Goal: Task Accomplishment & Management: Manage account settings

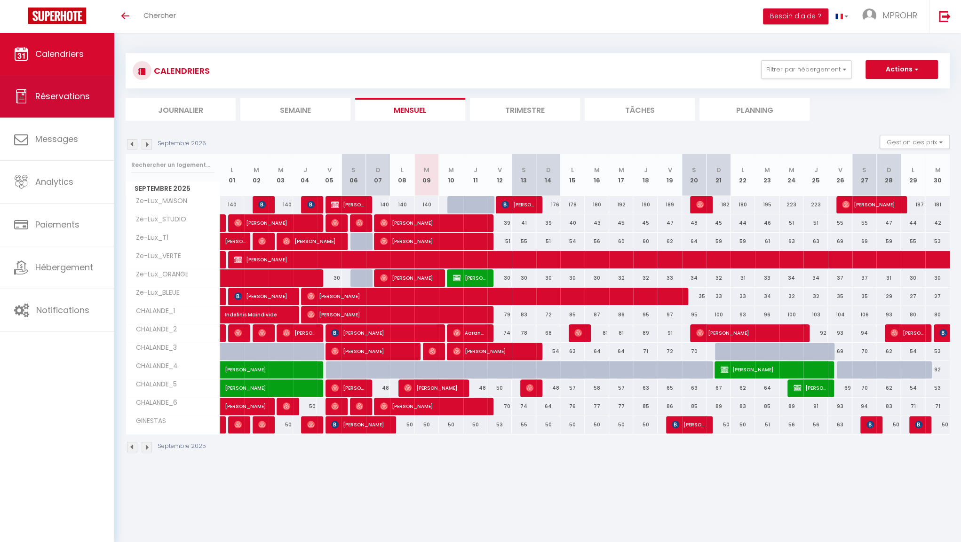
click at [84, 92] on span "Réservations" at bounding box center [62, 96] width 55 height 12
select select "not_cancelled"
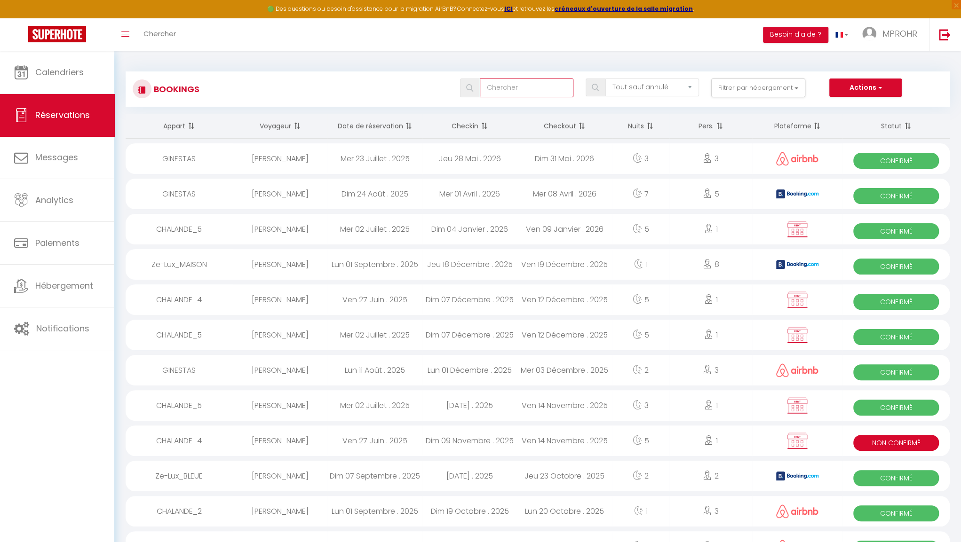
click at [520, 88] on input "text" at bounding box center [527, 88] width 94 height 19
type input "[PERSON_NAME]"
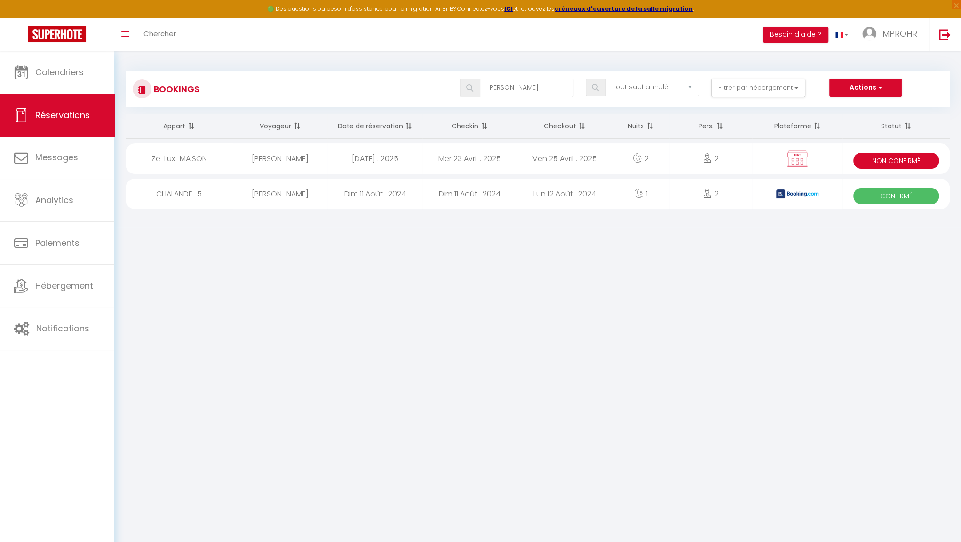
click at [390, 158] on div "[DATE] . 2025" at bounding box center [374, 158] width 95 height 31
select select "KO"
select select "0"
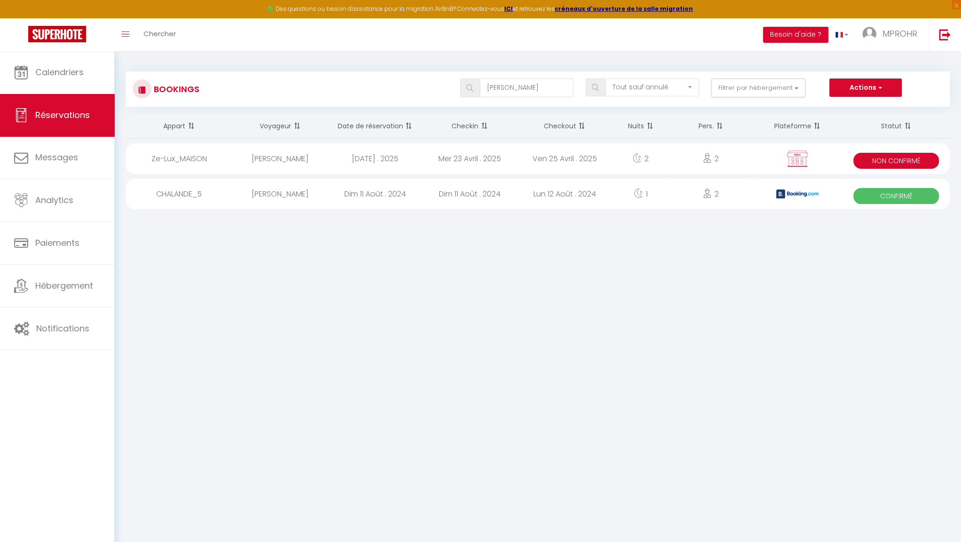
select select "1"
select select
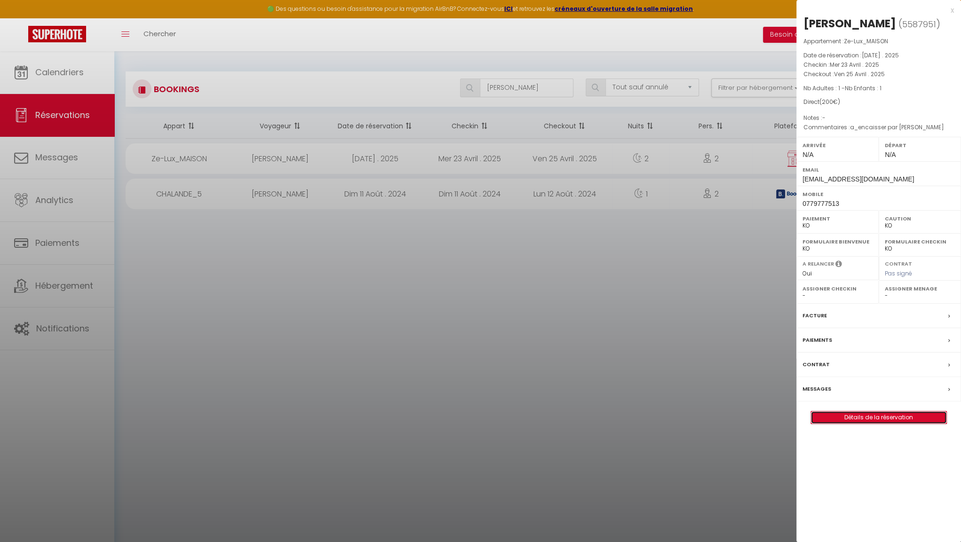
click at [880, 418] on link "Détails de la réservation" at bounding box center [878, 418] width 135 height 12
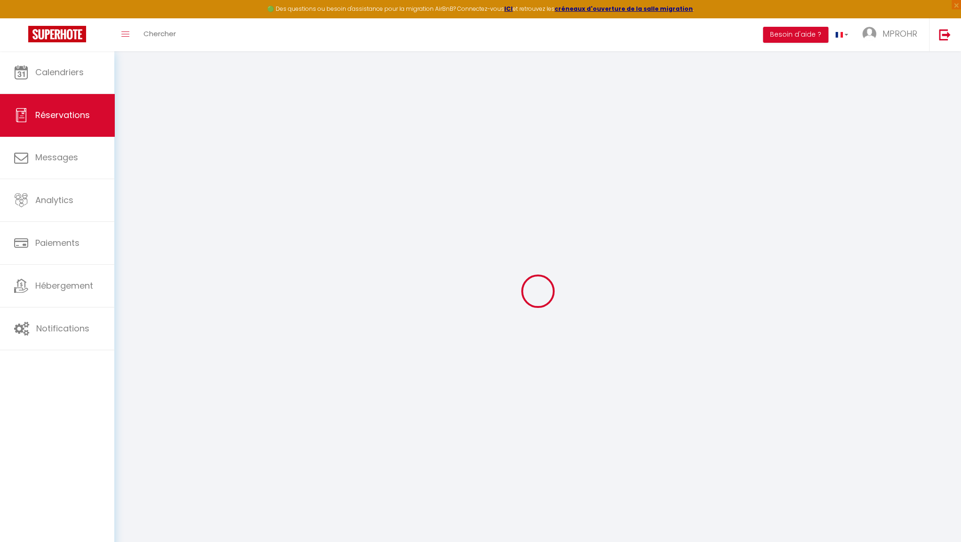
select select
checkbox input "true"
select select
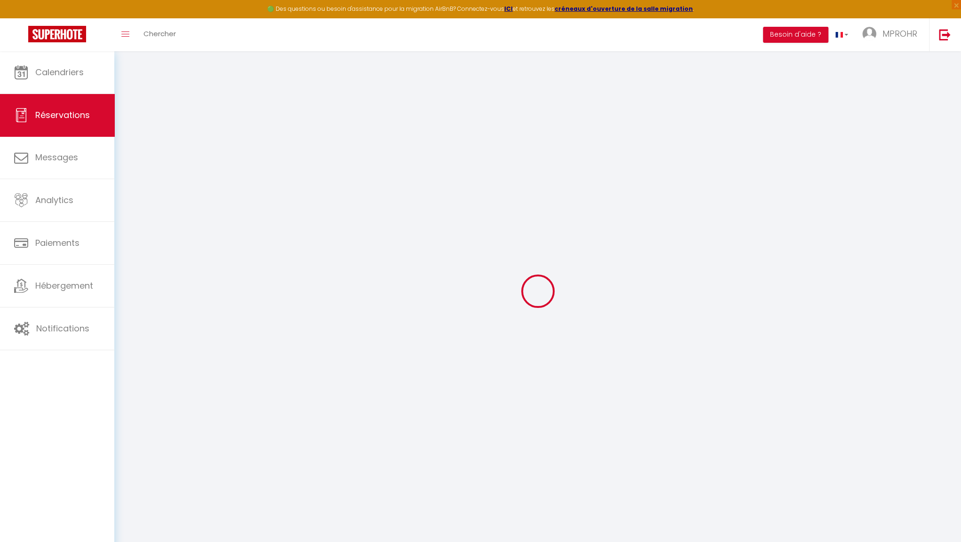
checkbox input "true"
select select
checkbox input "true"
type textarea "a_encaisser par [PERSON_NAME]"
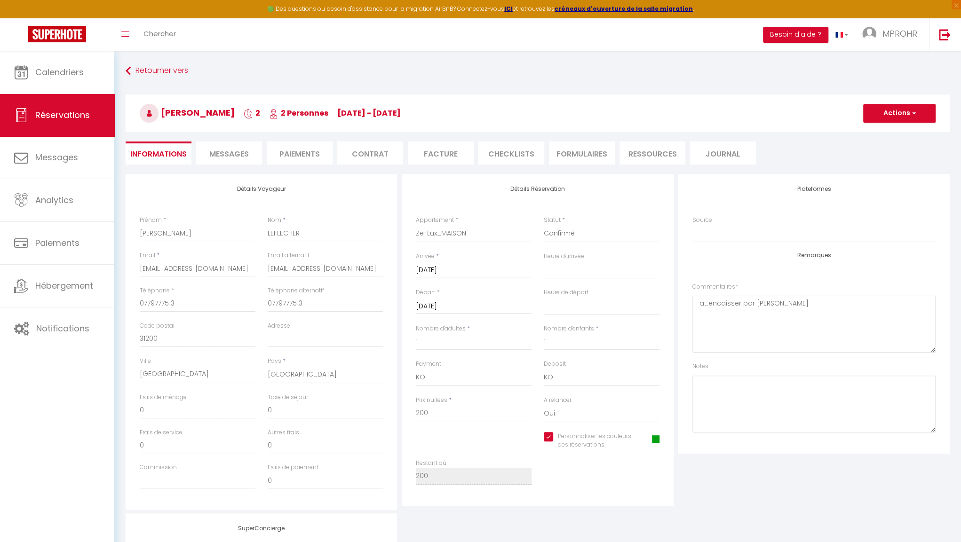
select select
checkbox input "true"
select select
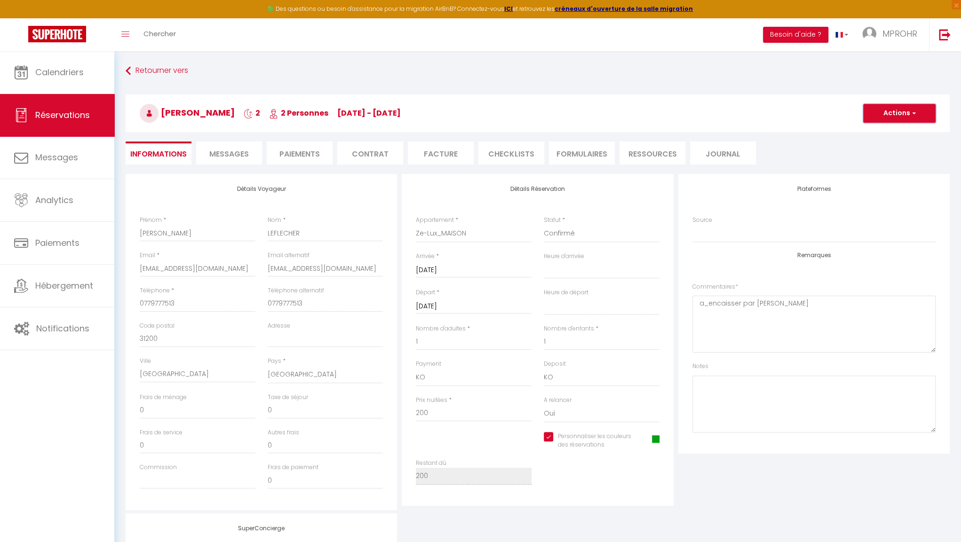
click at [900, 115] on button "Actions" at bounding box center [899, 113] width 72 height 19
click at [885, 148] on link "Dupliquer" at bounding box center [890, 146] width 74 height 12
select select
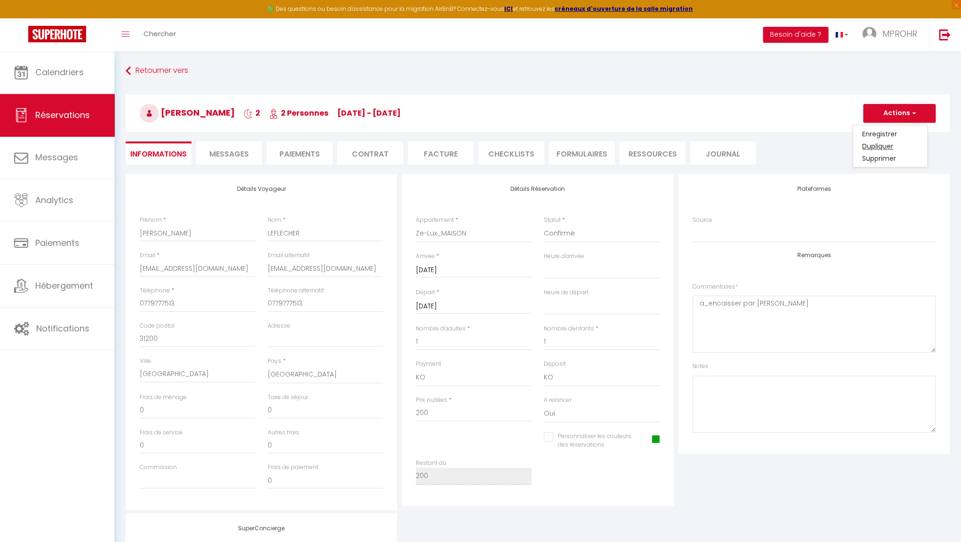
select select
checkbox input "false"
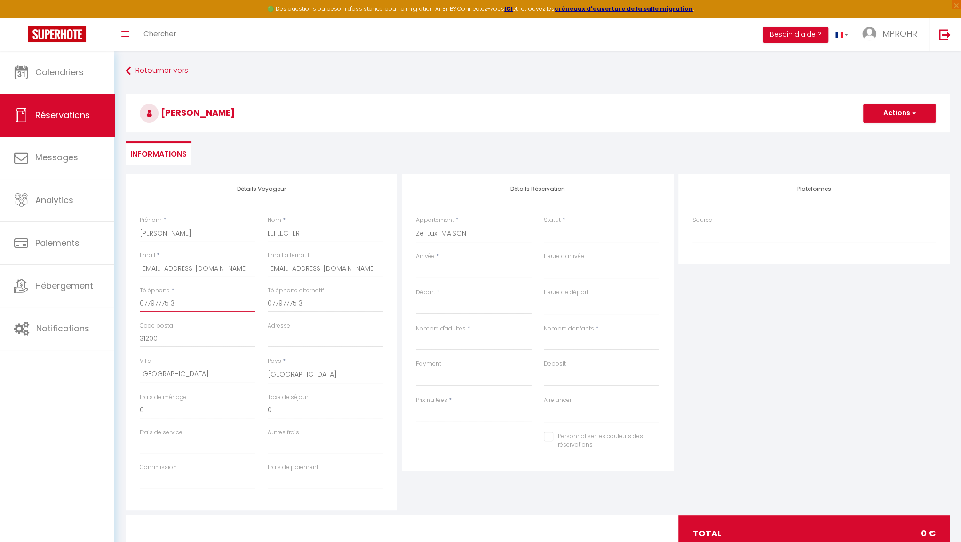
click at [204, 305] on input "0779777513" at bounding box center [198, 303] width 116 height 17
type input "077977751"
select select
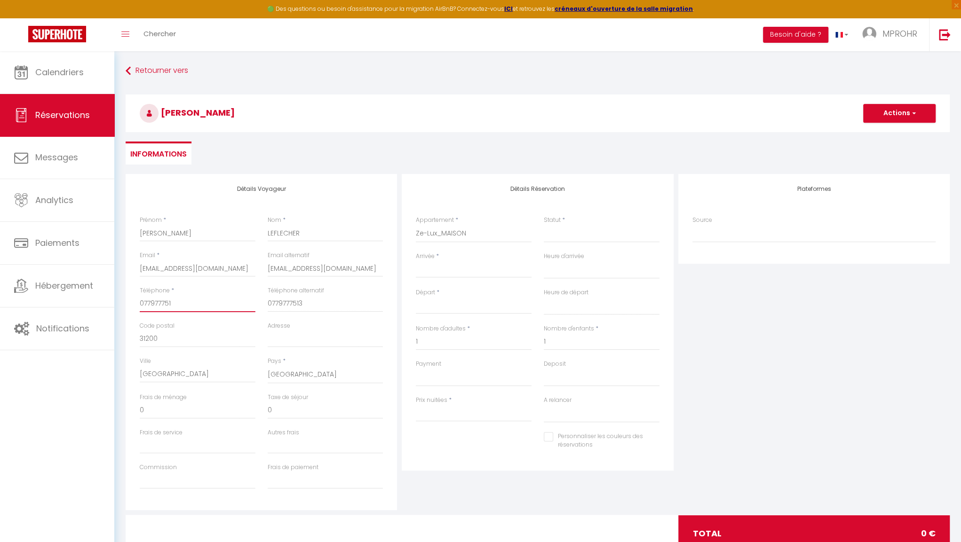
select select
checkbox input "false"
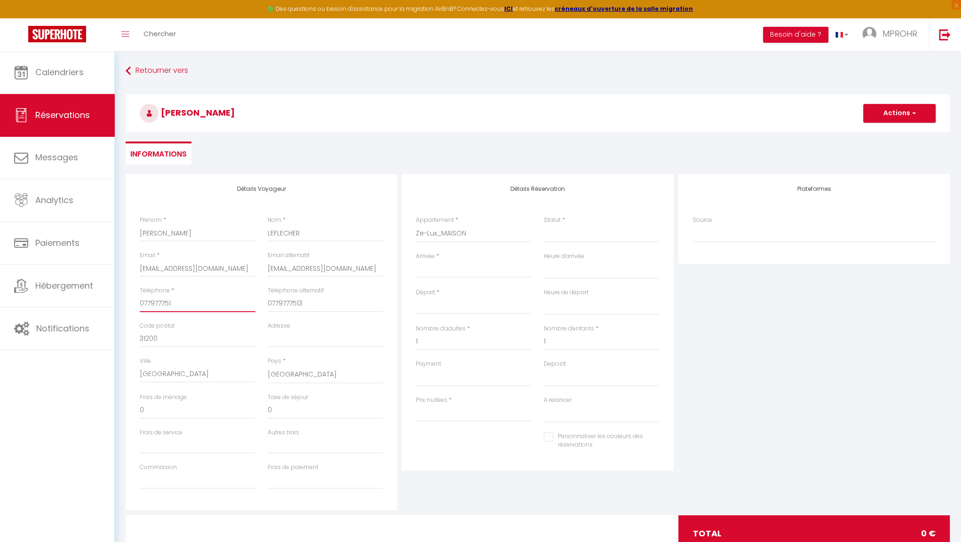
type input "07797775"
select select
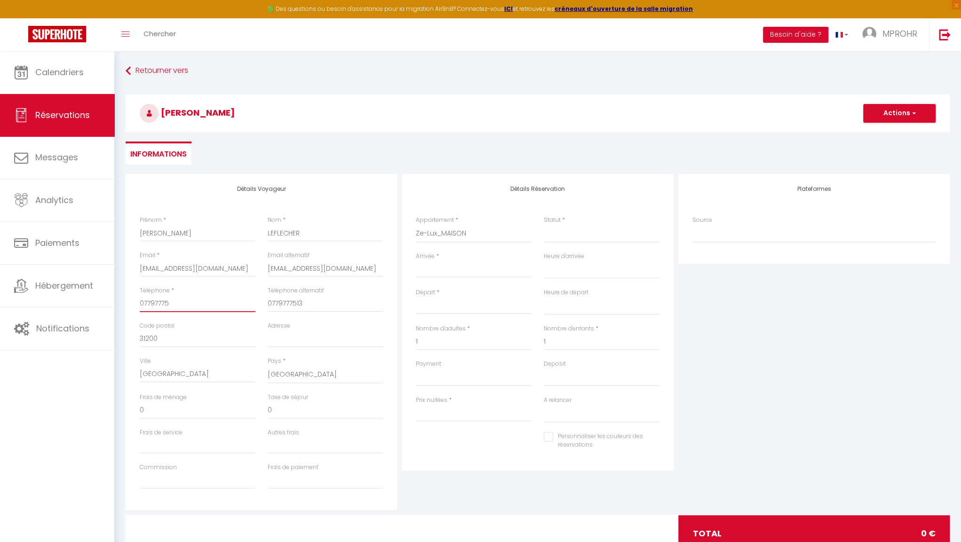
select select
checkbox input "false"
type input "0779777"
select select
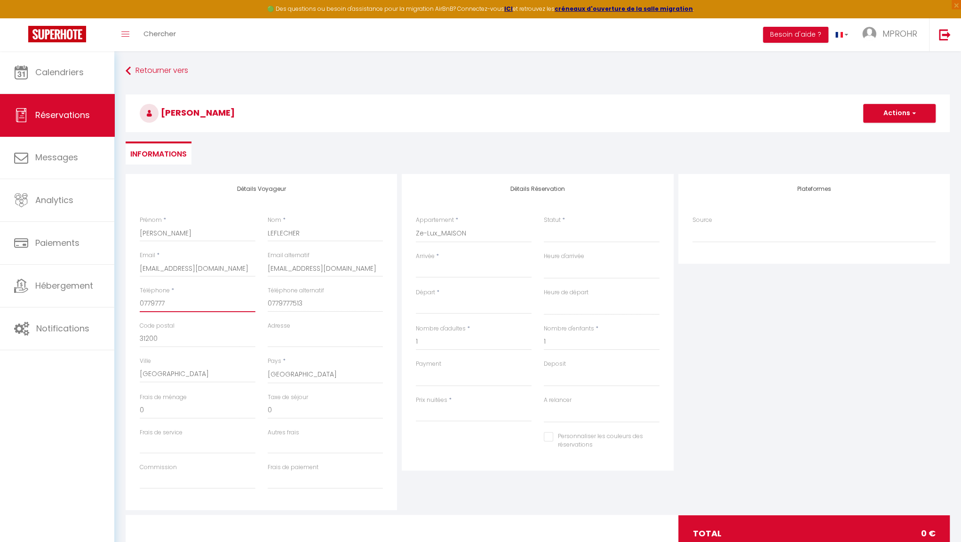
select select
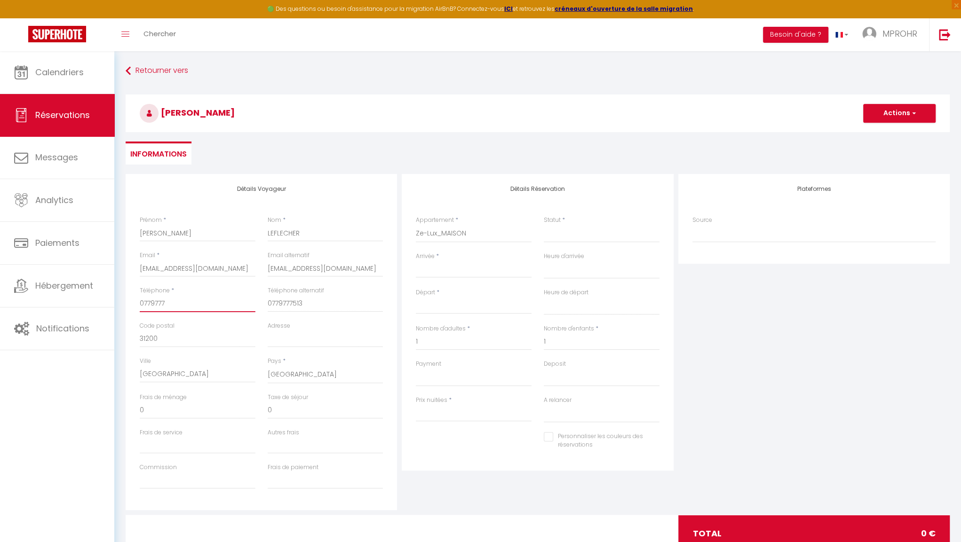
checkbox input "false"
type input "077977"
select select
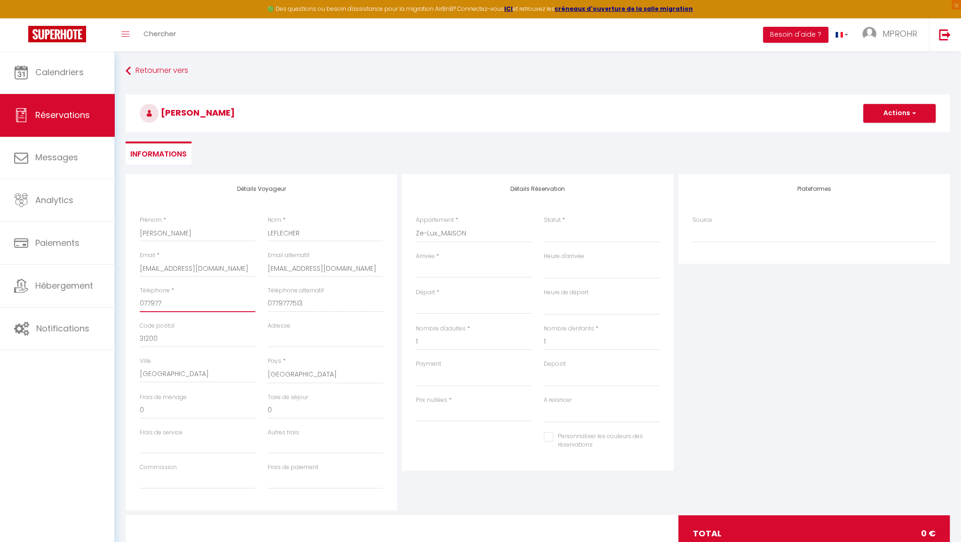
select select
checkbox input "false"
type input "0779"
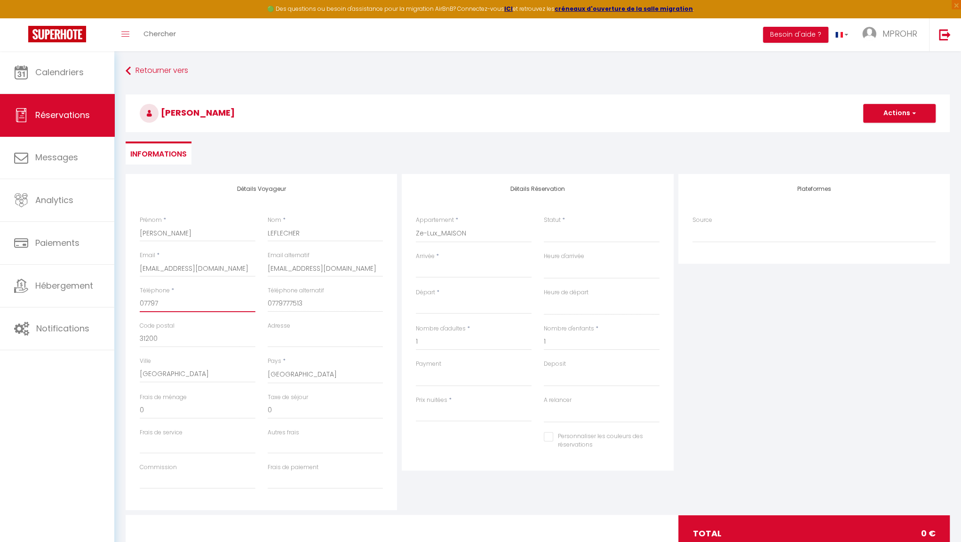
select select
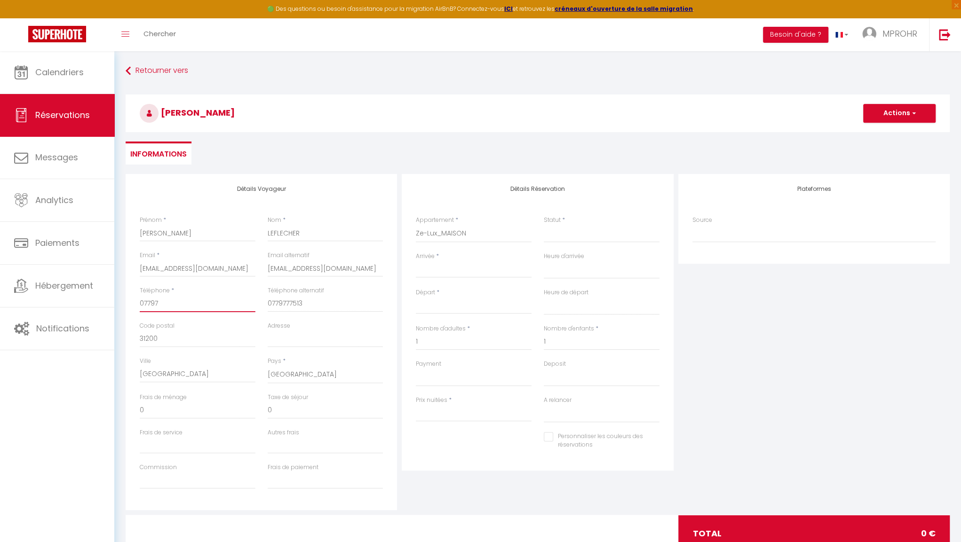
select select
checkbox input "false"
select select
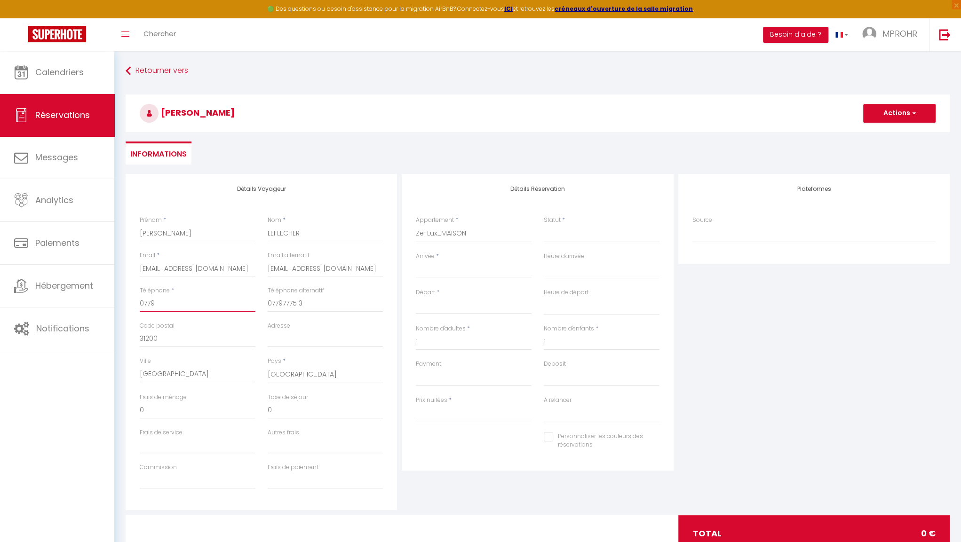
select select
checkbox input "false"
type input "077"
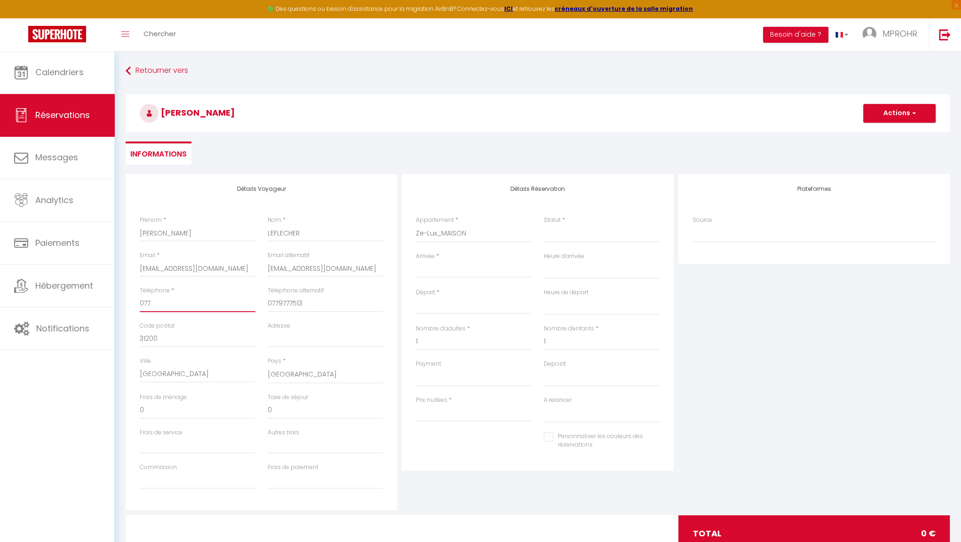
select select
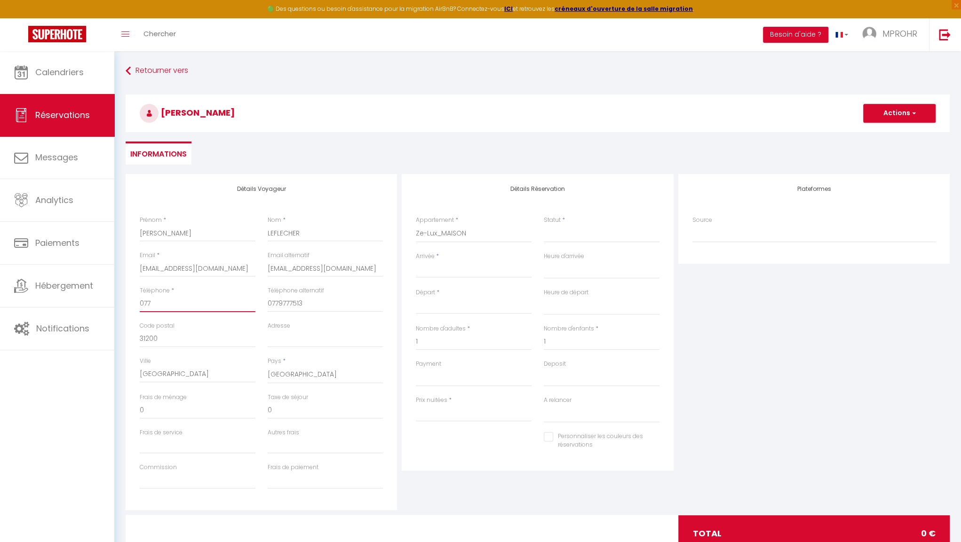
select select
checkbox input "false"
type input "0"
select select
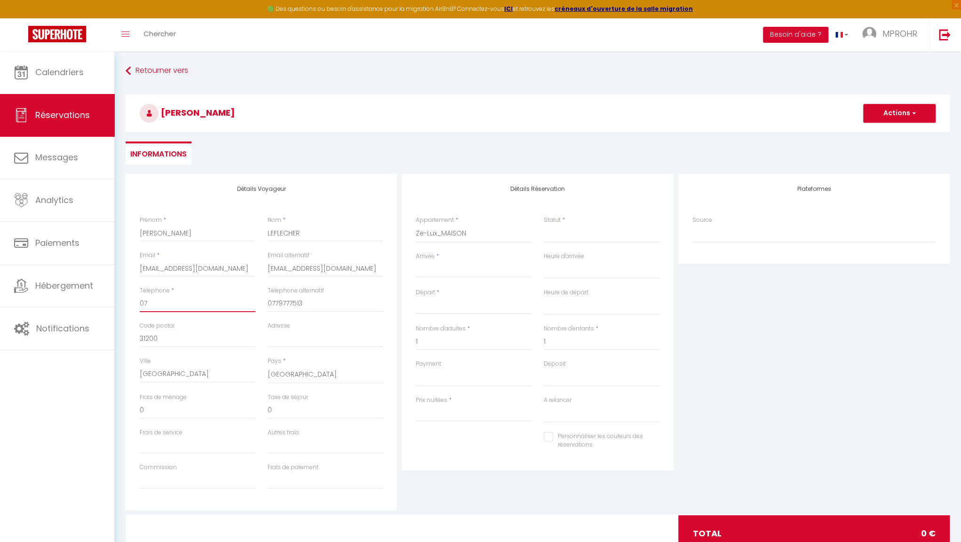
select select
checkbox input "false"
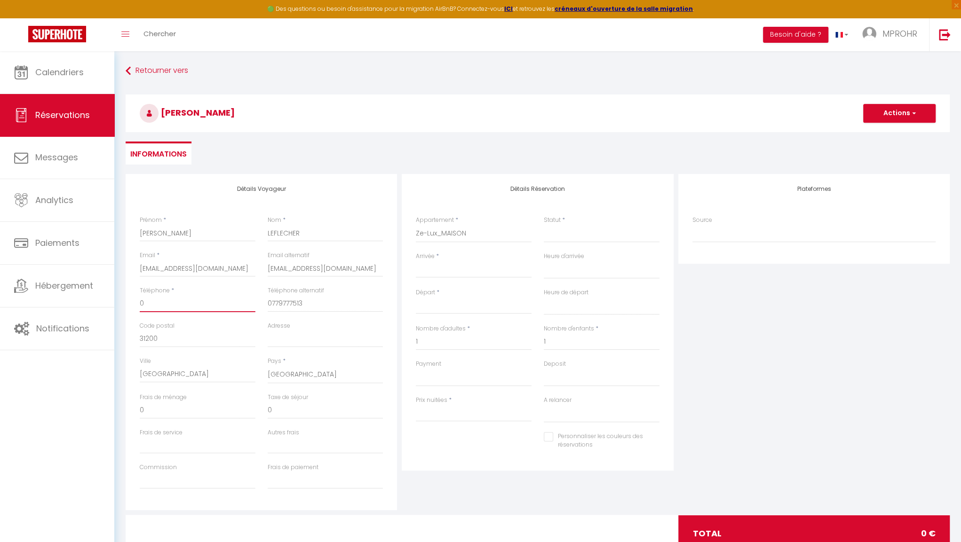
select select
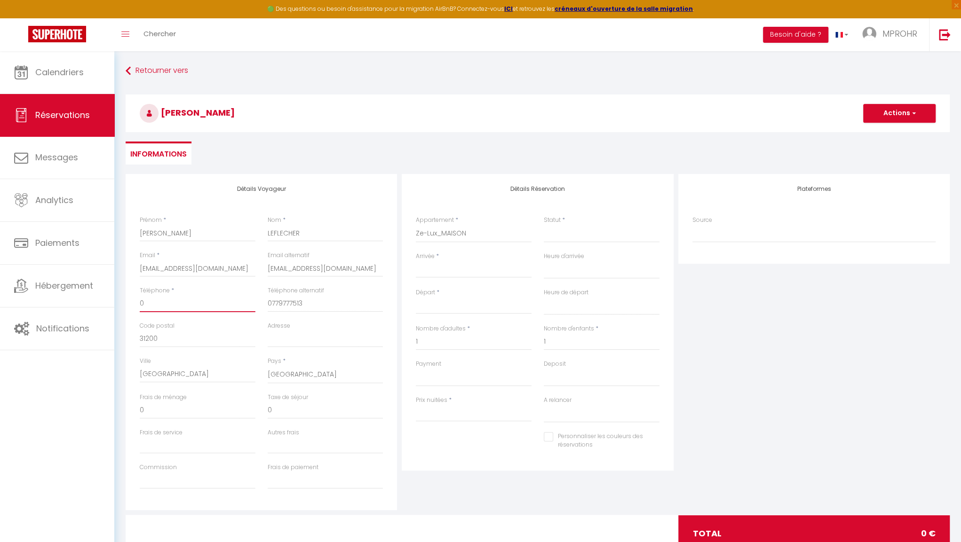
select select
checkbox input "false"
select select
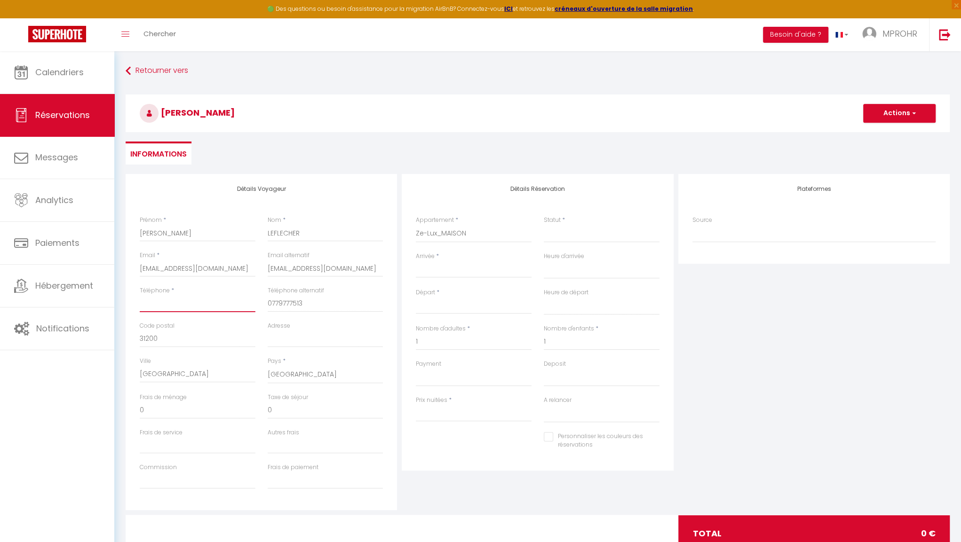
select select
checkbox input "false"
type input "0"
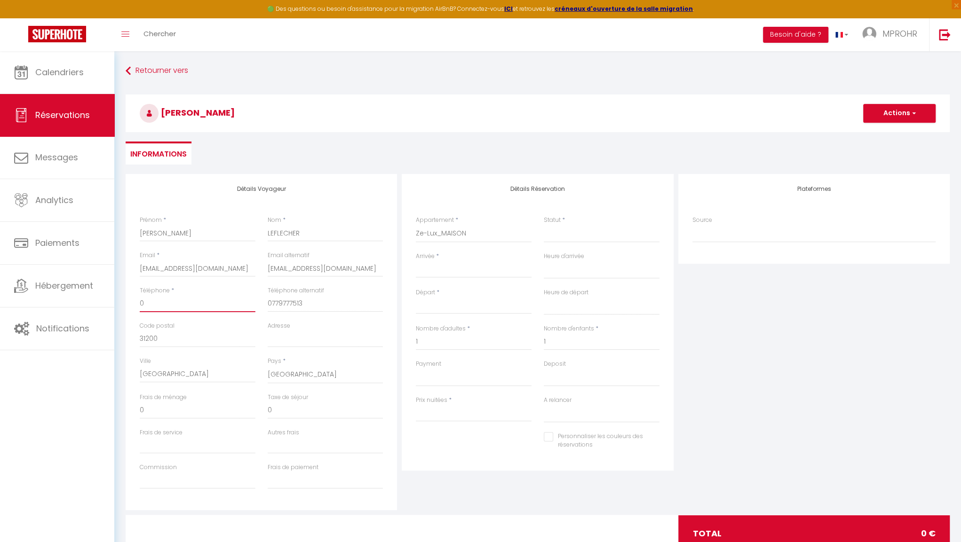
select select
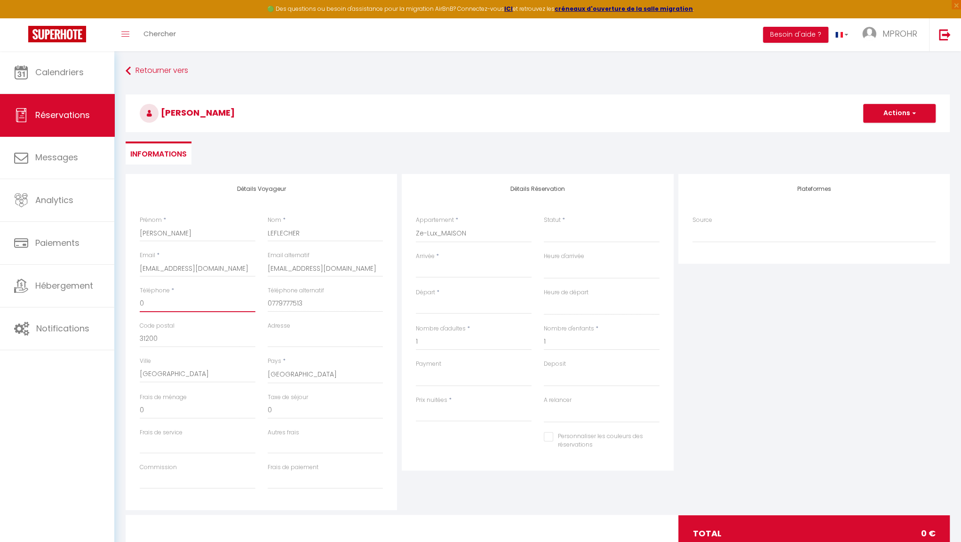
select select
checkbox input "false"
type input "06"
select select
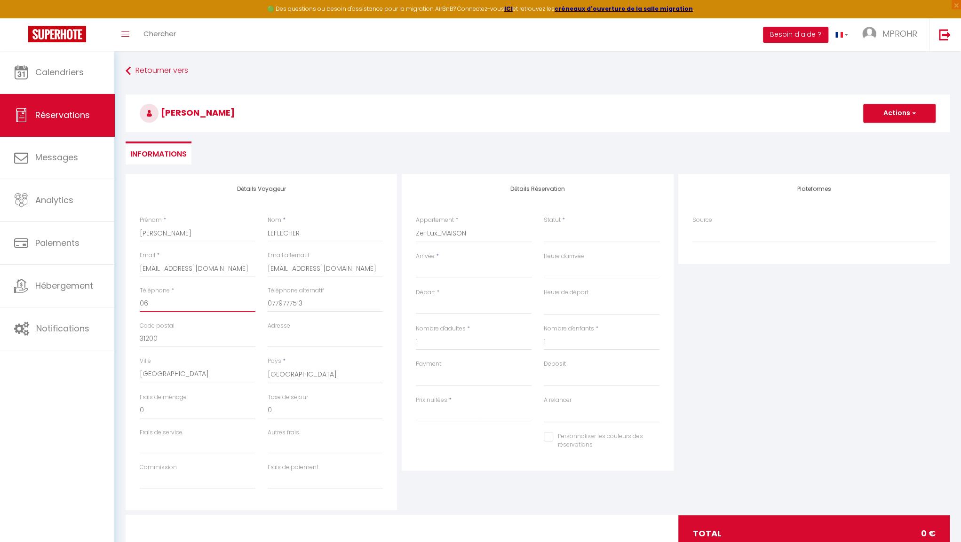
select select
checkbox input "false"
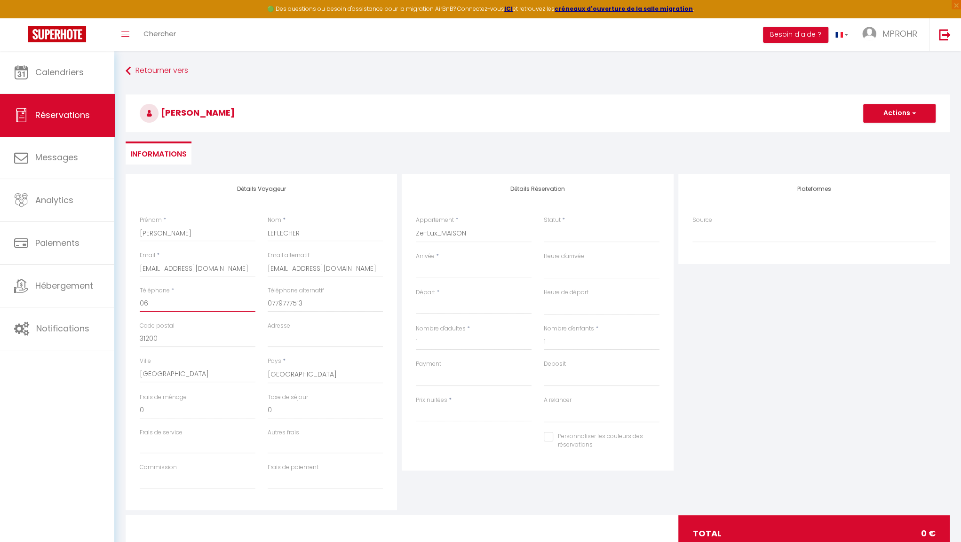
type input "062"
select select
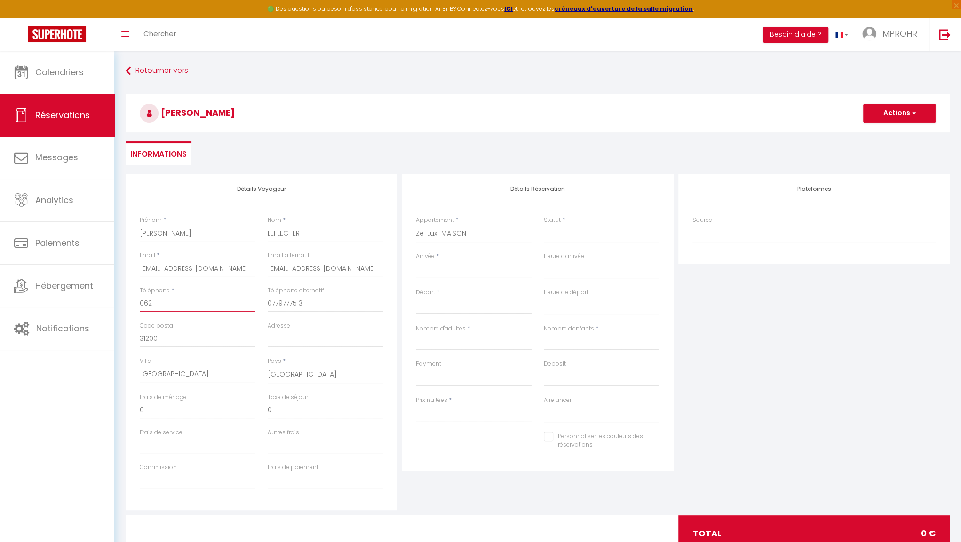
select select
checkbox input "false"
type input "0622"
select select
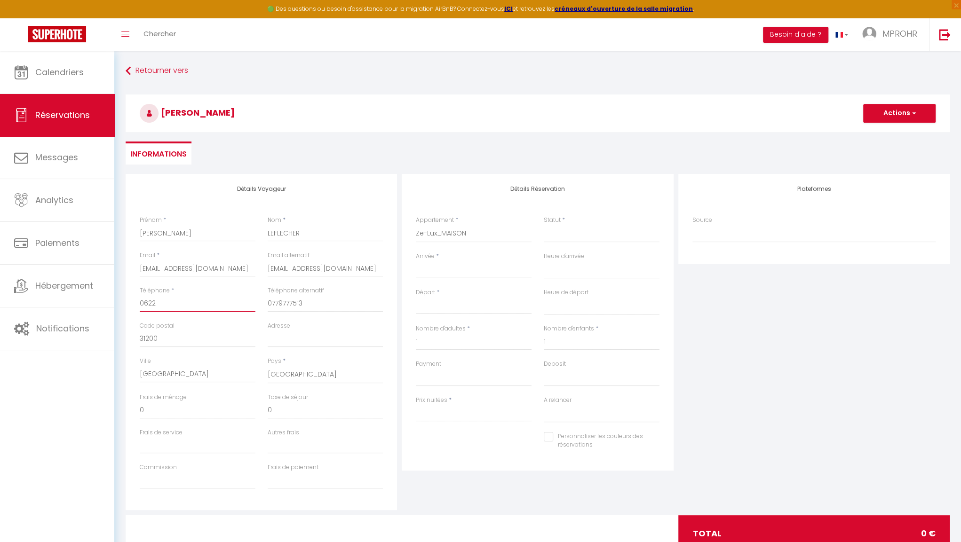
select select
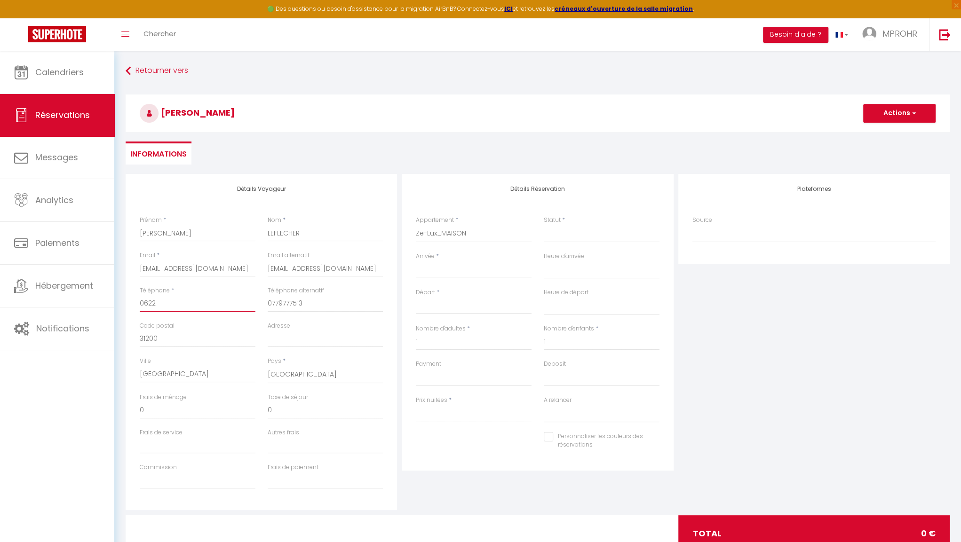
checkbox input "false"
type input "06223"
select select
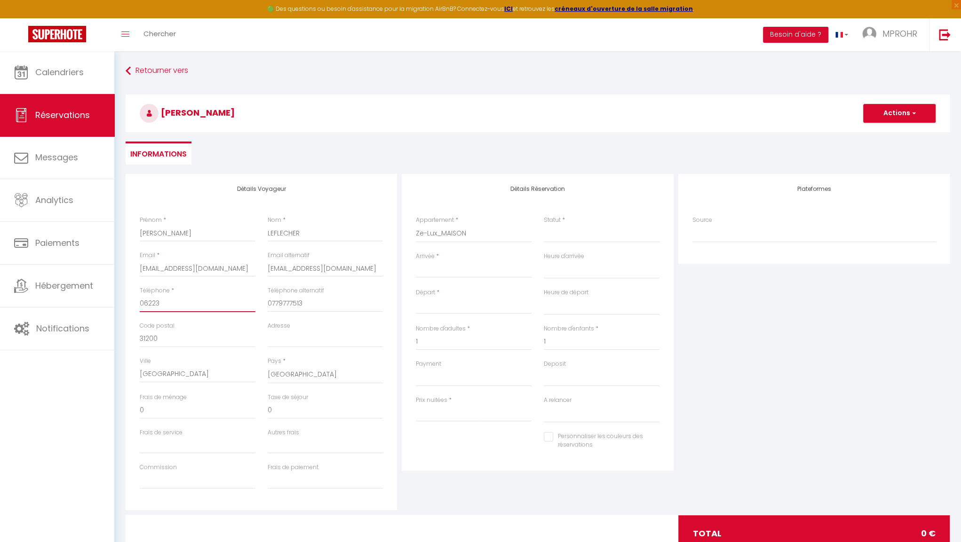
select select
checkbox input "false"
type input "062231"
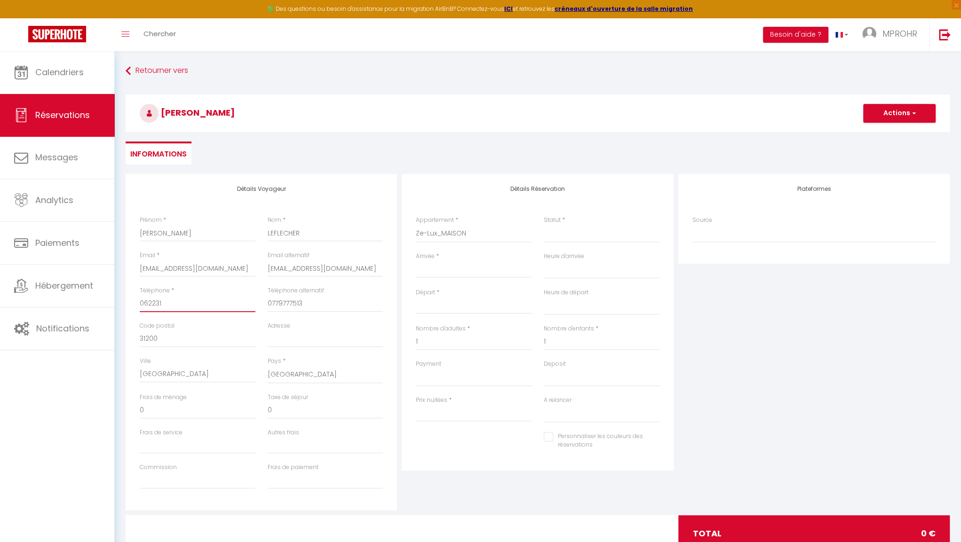
select select
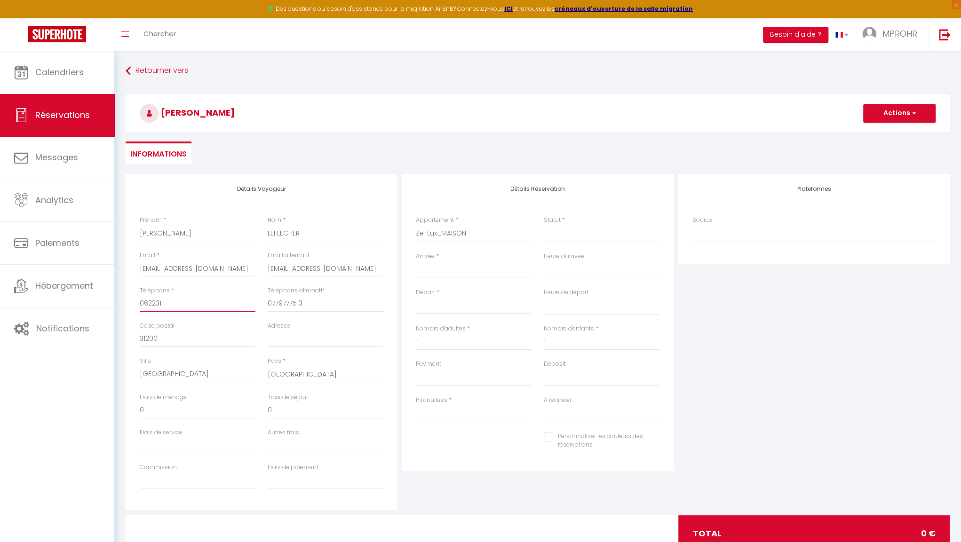
select select
checkbox input "false"
type input "0622310"
select select
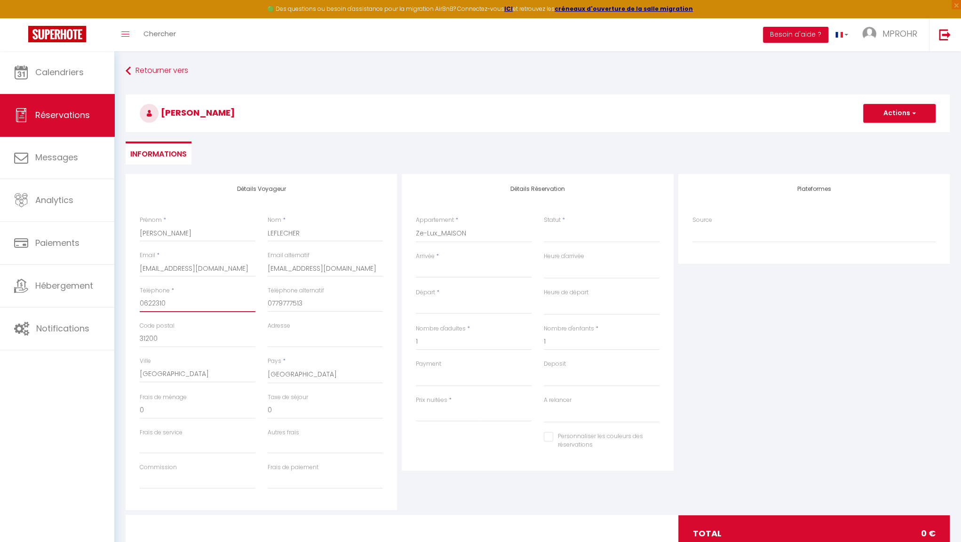
select select
checkbox input "false"
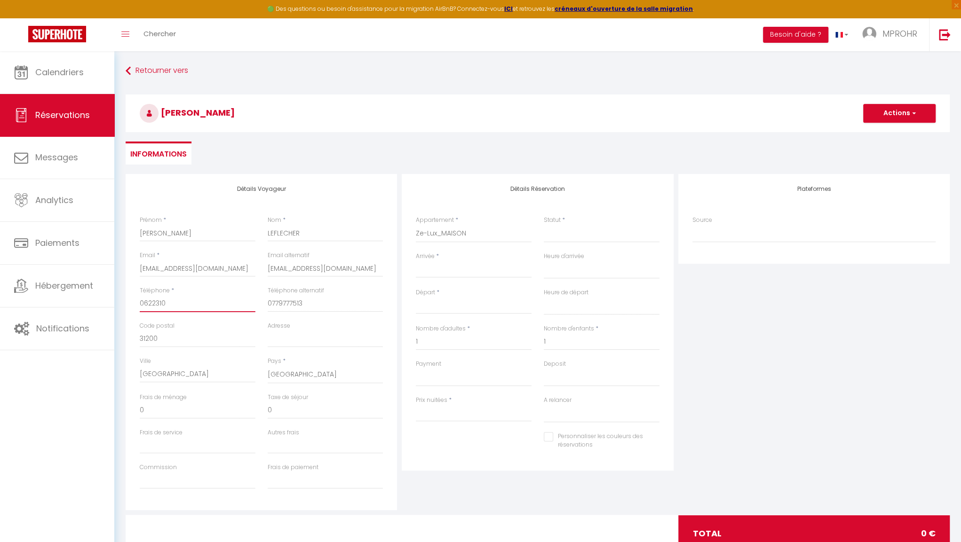
type input "06223107"
select select
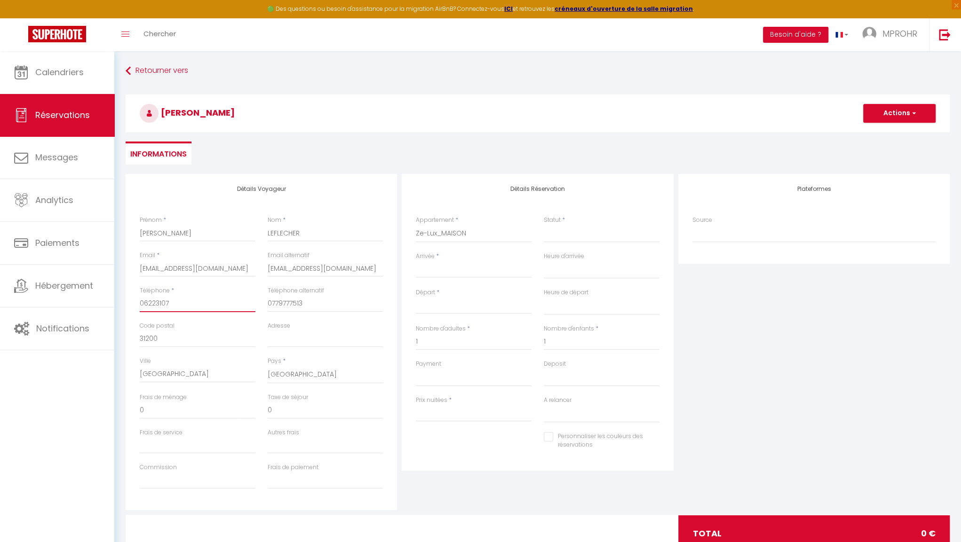
select select
checkbox input "false"
type input "062231074"
select select
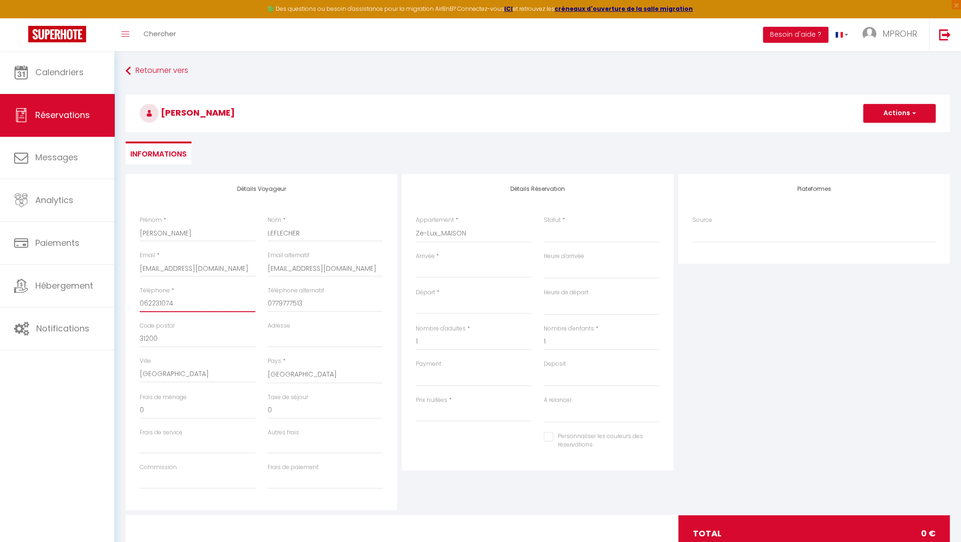
select select
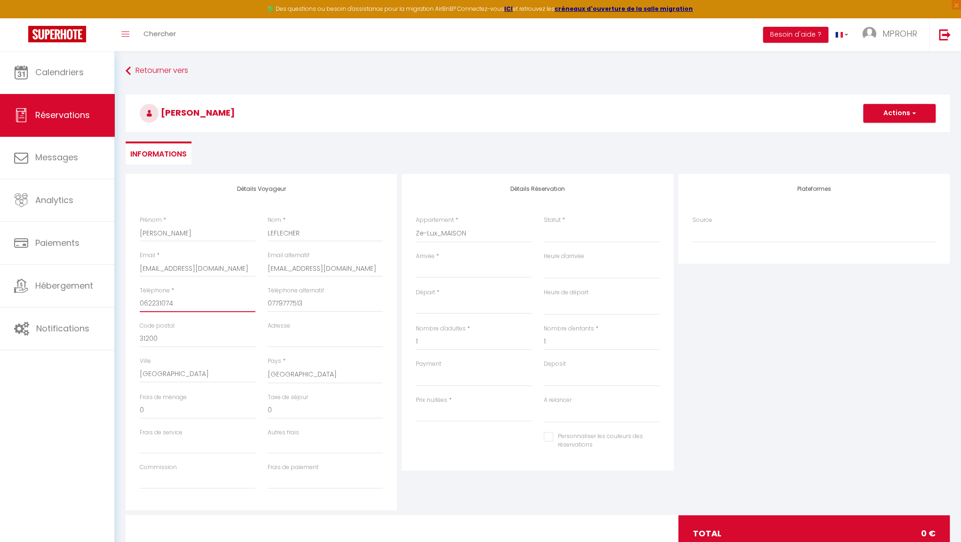
checkbox input "false"
type input "0622310749"
select select
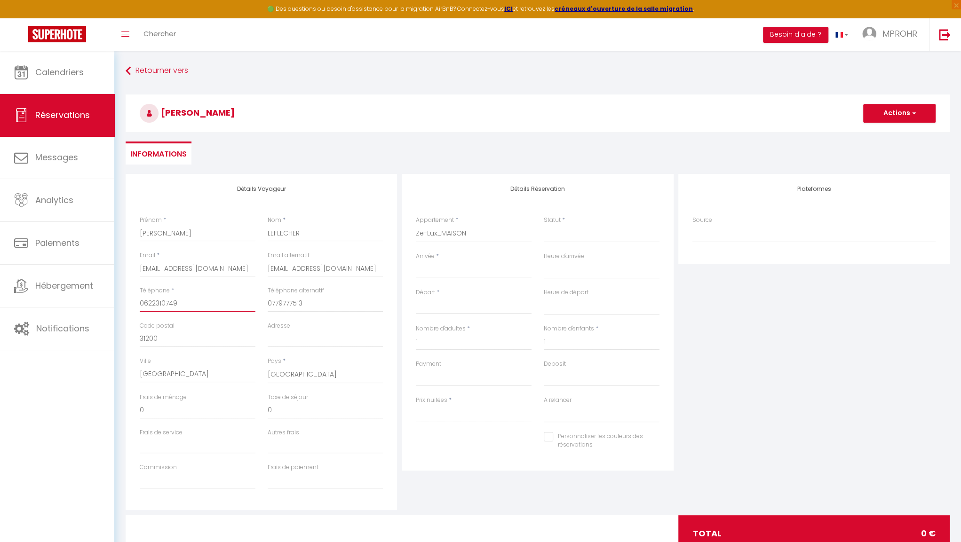
select select
checkbox input "false"
drag, startPoint x: 204, startPoint y: 305, endPoint x: 120, endPoint y: 300, distance: 83.4
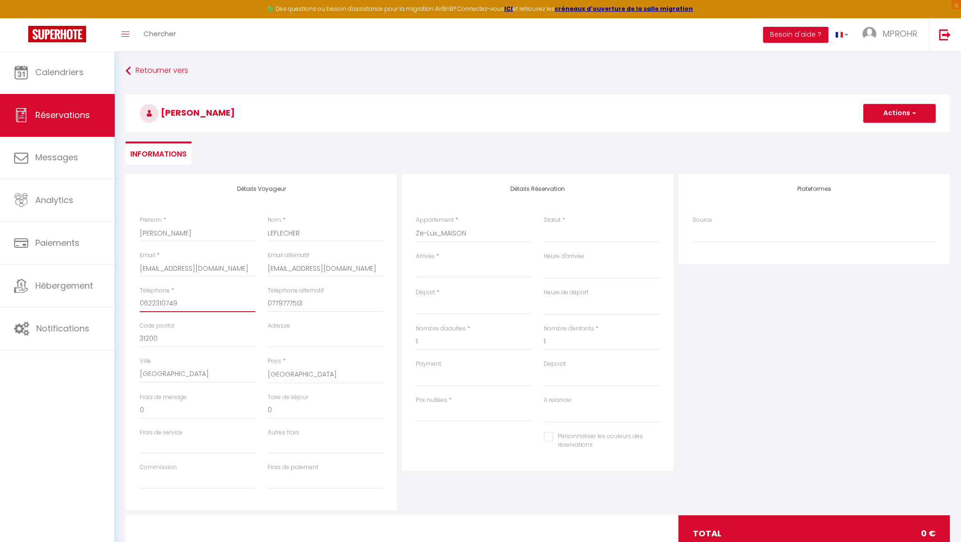
click at [120, 300] on div "Détails Voyageur Prénom * [PERSON_NAME] * LEFLECHER Email * [EMAIL_ADDRESS][DOM…" at bounding box center [537, 369] width 836 height 391
type input "0622310749"
drag, startPoint x: 320, startPoint y: 303, endPoint x: 240, endPoint y: 305, distance: 80.5
click at [240, 305] on div "Téléphone * [PHONE_NUMBER] Téléphone alternatif [PHONE_NUMBER]" at bounding box center [262, 304] width 256 height 35
paste input "622310749"
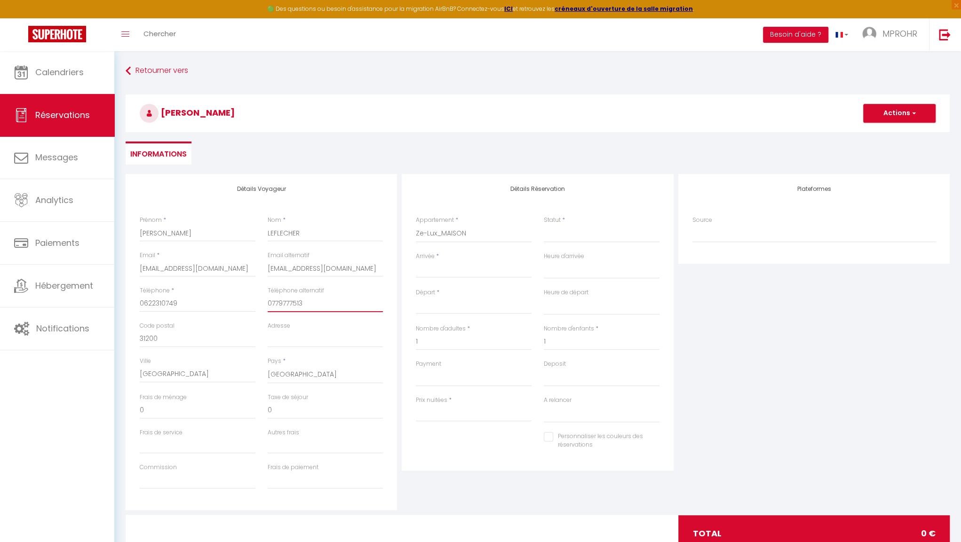
type input "0622310749"
select select
click at [436, 414] on input "Prix nuitées" at bounding box center [474, 413] width 116 height 17
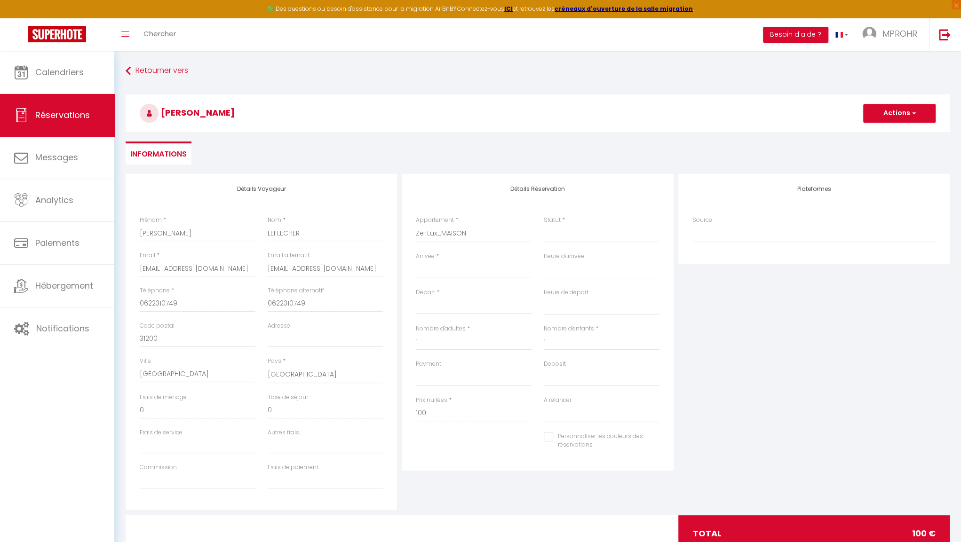
click at [432, 267] on input "Arrivée" at bounding box center [474, 270] width 116 height 12
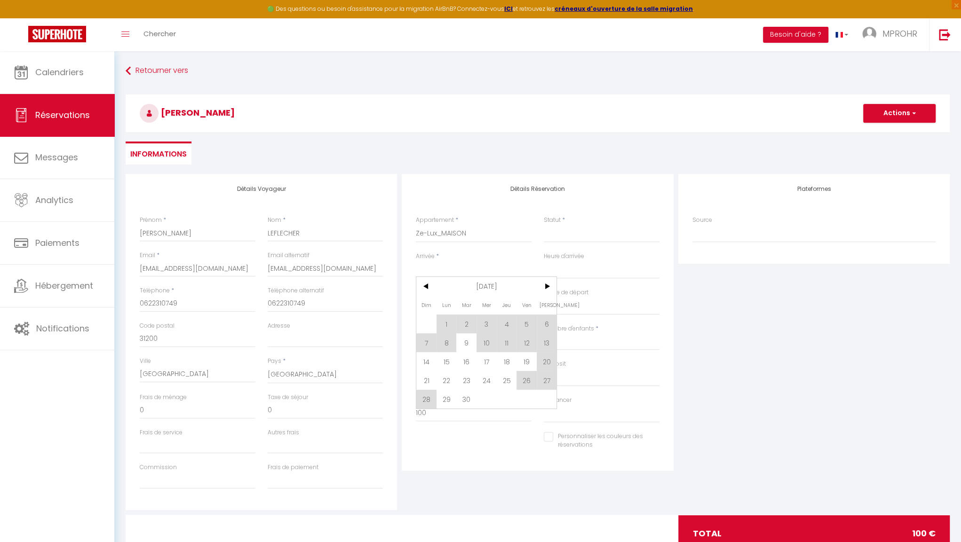
click at [431, 267] on input "Arrivée" at bounding box center [474, 270] width 116 height 12
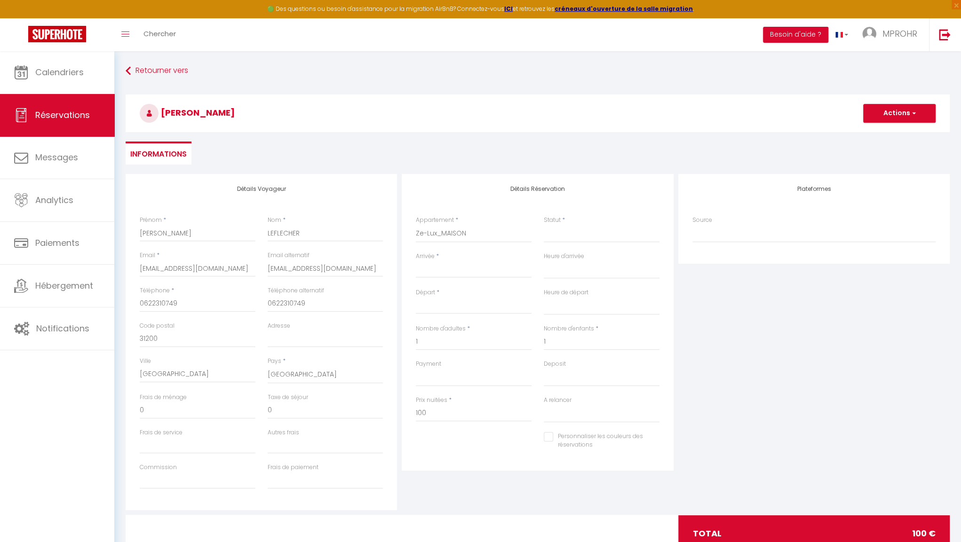
click at [431, 267] on input "Arrivée" at bounding box center [474, 270] width 116 height 12
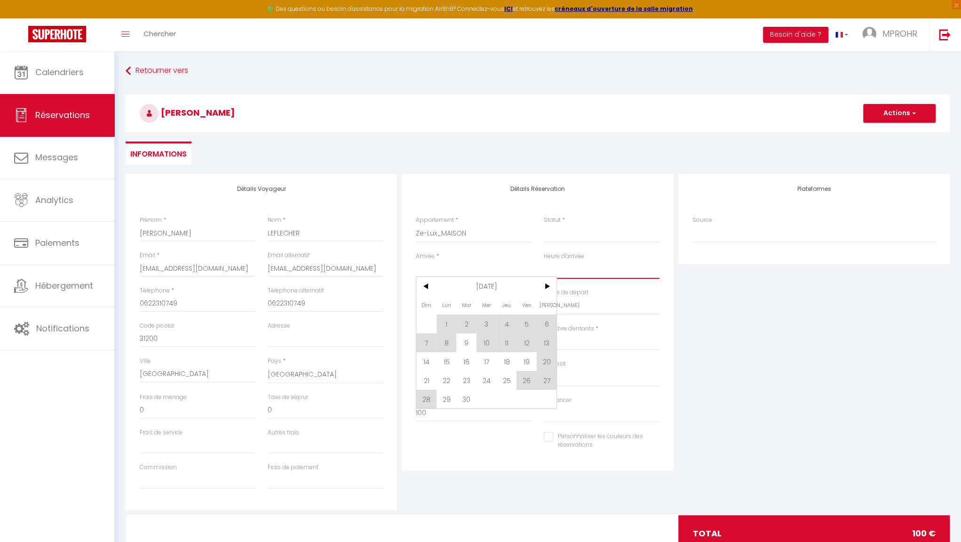
click at [623, 272] on select "00:00 00:30 01:00 01:30 02:00 02:30 03:00 03:30 04:00 04:30 05:00 05:30 06:00 0…" at bounding box center [602, 270] width 116 height 18
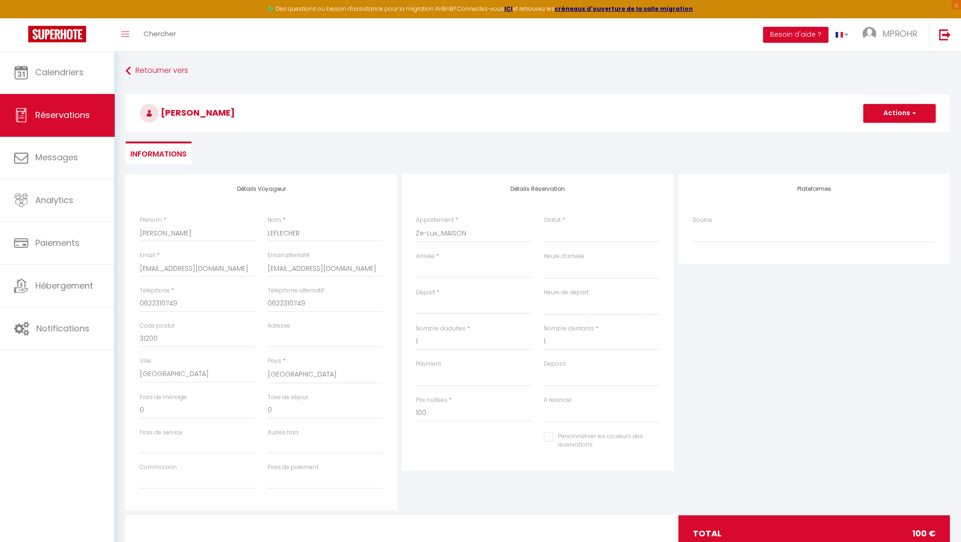
click at [471, 194] on div "Détails Réservation Appartement * Ze-Lux_MAISON Ze-Lux_STUDIO Ze-Lux_T1 Ze-Lux_…" at bounding box center [537, 322] width 271 height 297
drag, startPoint x: 241, startPoint y: 269, endPoint x: 122, endPoint y: 281, distance: 119.7
click at [122, 281] on div "Détails Voyageur Prénom * [PERSON_NAME] * LEFLECHER Email * [EMAIL_ADDRESS][DOM…" at bounding box center [537, 369] width 836 height 391
click at [907, 115] on button "Actions" at bounding box center [899, 113] width 72 height 19
click at [891, 133] on link "Enregistrer" at bounding box center [890, 134] width 74 height 12
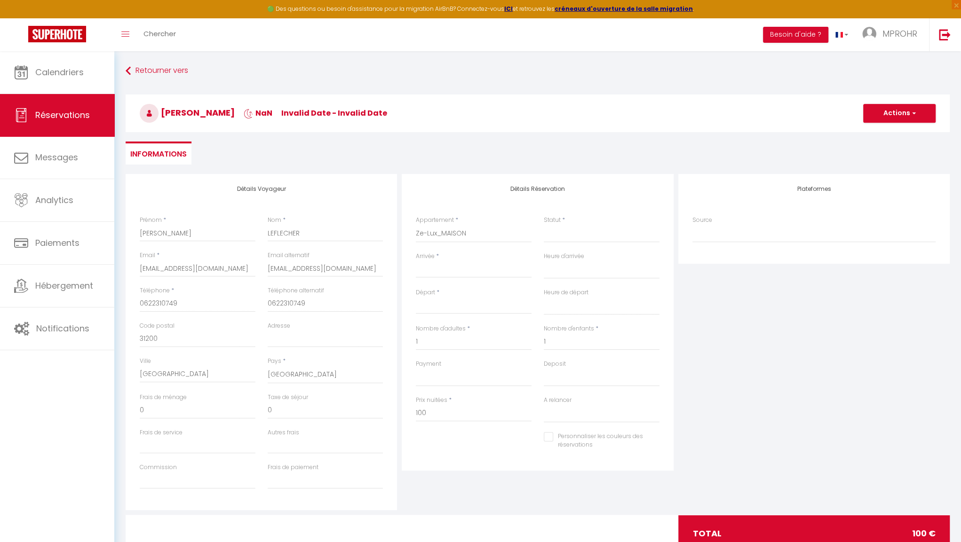
click at [461, 271] on input "Arrivée" at bounding box center [474, 270] width 116 height 12
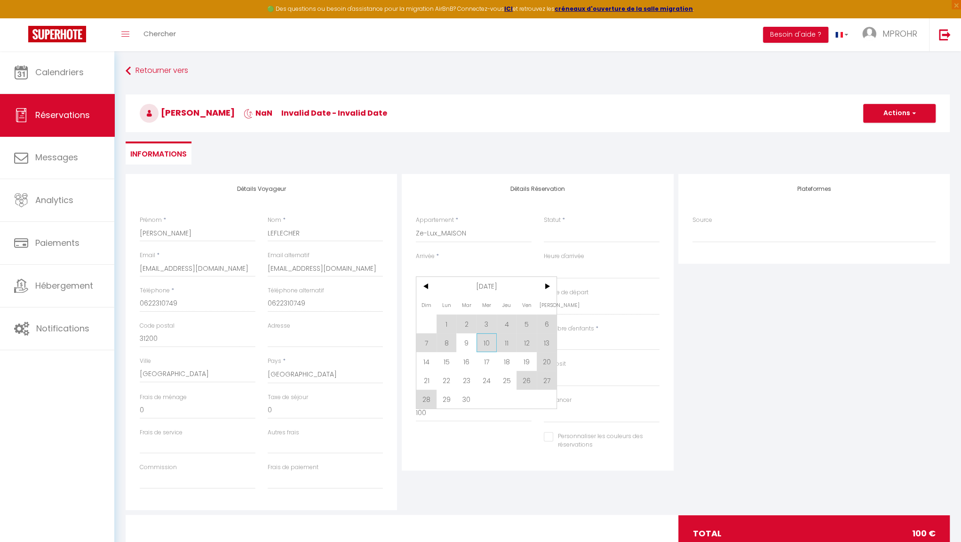
click at [486, 341] on span "10" at bounding box center [487, 343] width 20 height 19
click at [486, 341] on input "1" at bounding box center [474, 342] width 116 height 17
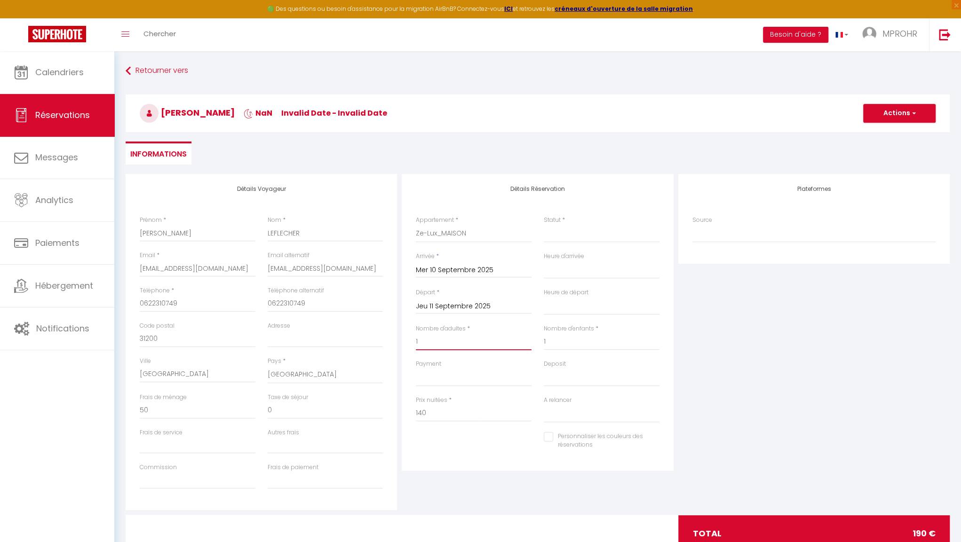
click at [486, 341] on input "1" at bounding box center [474, 342] width 116 height 17
click at [481, 305] on input "Jeu 11 Septembre 2025" at bounding box center [474, 307] width 116 height 12
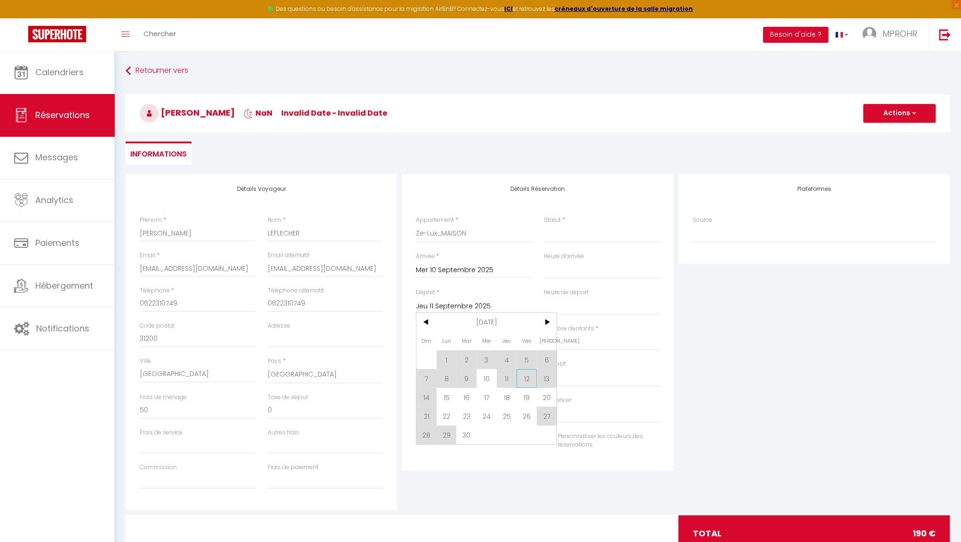
click at [527, 374] on span "12" at bounding box center [527, 378] width 20 height 19
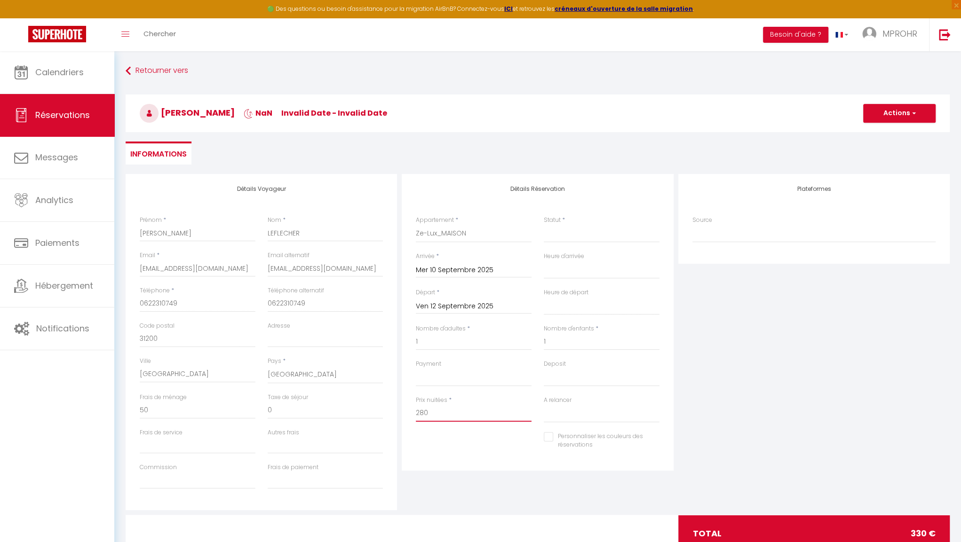
drag, startPoint x: 433, startPoint y: 415, endPoint x: 383, endPoint y: 422, distance: 50.9
click at [383, 422] on div "Détails Voyageur Prénom * [PERSON_NAME] * LEFLECHER Email * [EMAIL_ADDRESS][DOM…" at bounding box center [537, 342] width 829 height 336
click at [549, 438] on input "Personnaliser les couleurs des réservations" at bounding box center [596, 436] width 104 height 9
click at [901, 118] on button "Actions" at bounding box center [899, 113] width 72 height 19
click at [890, 132] on link "Enregistrer" at bounding box center [890, 134] width 74 height 12
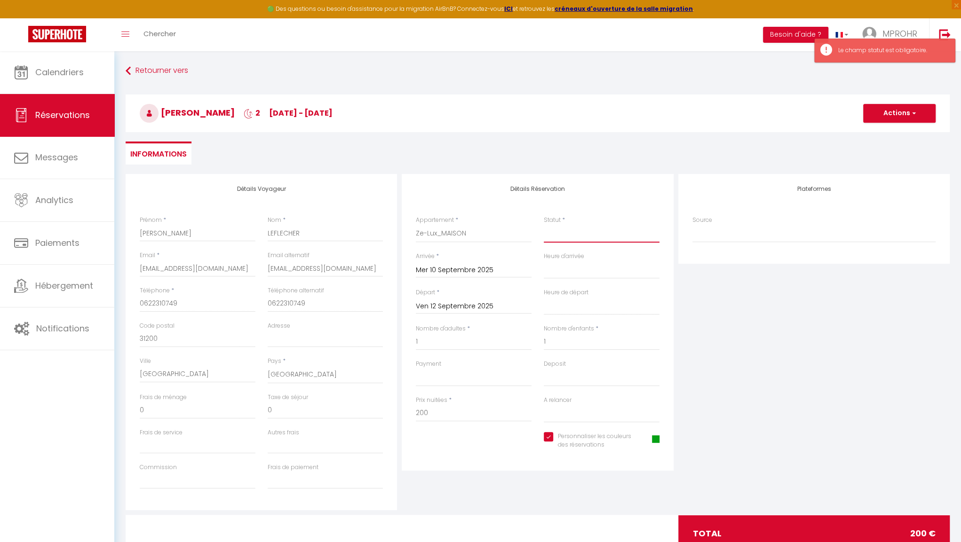
click at [590, 235] on select "Confirmé Non Confirmé [PERSON_NAME] par le voyageur No Show Request" at bounding box center [602, 234] width 116 height 18
click at [544, 225] on select "Confirmé Non Confirmé [PERSON_NAME] par le voyageur No Show Request" at bounding box center [602, 234] width 116 height 18
click at [890, 114] on button "Actions" at bounding box center [899, 113] width 72 height 19
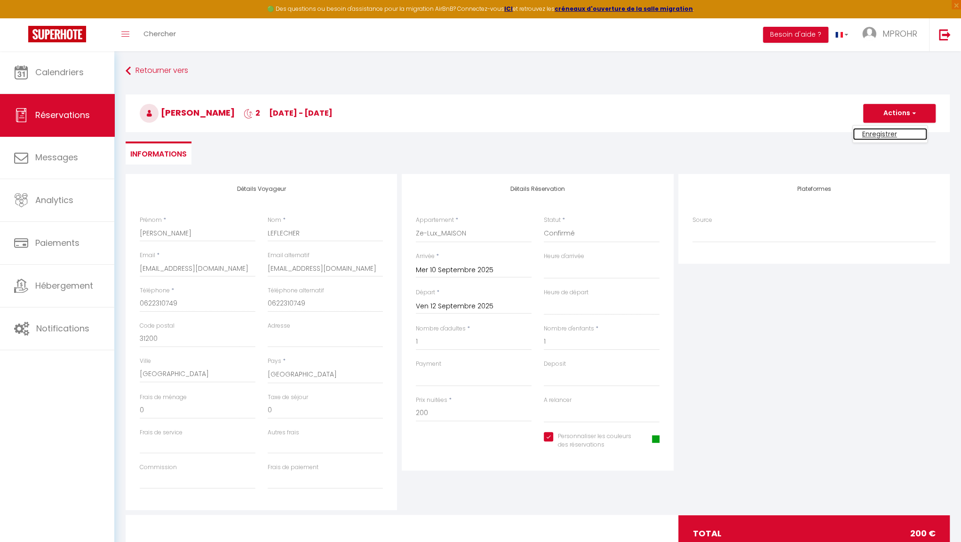
click at [889, 132] on link "Enregistrer" at bounding box center [890, 134] width 74 height 12
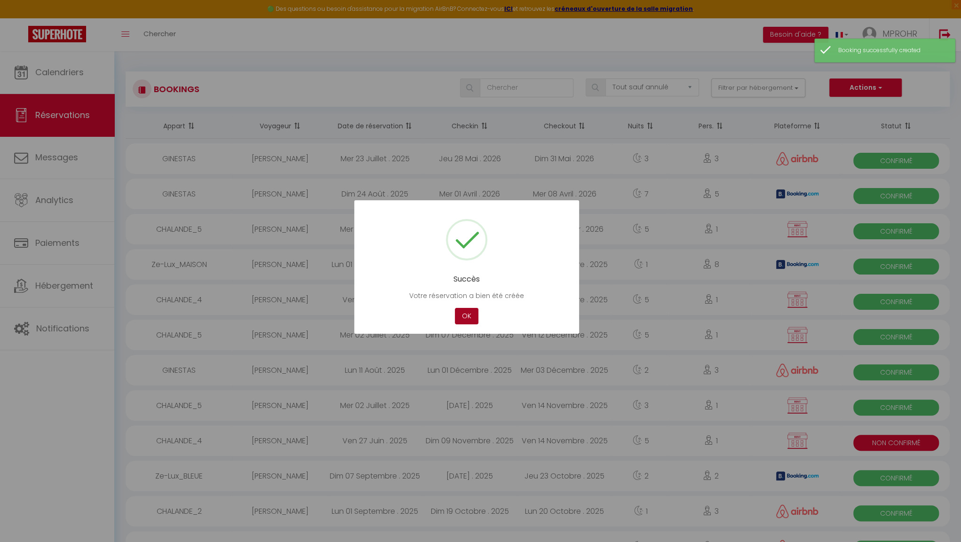
click at [472, 313] on button "OK" at bounding box center [467, 316] width 24 height 16
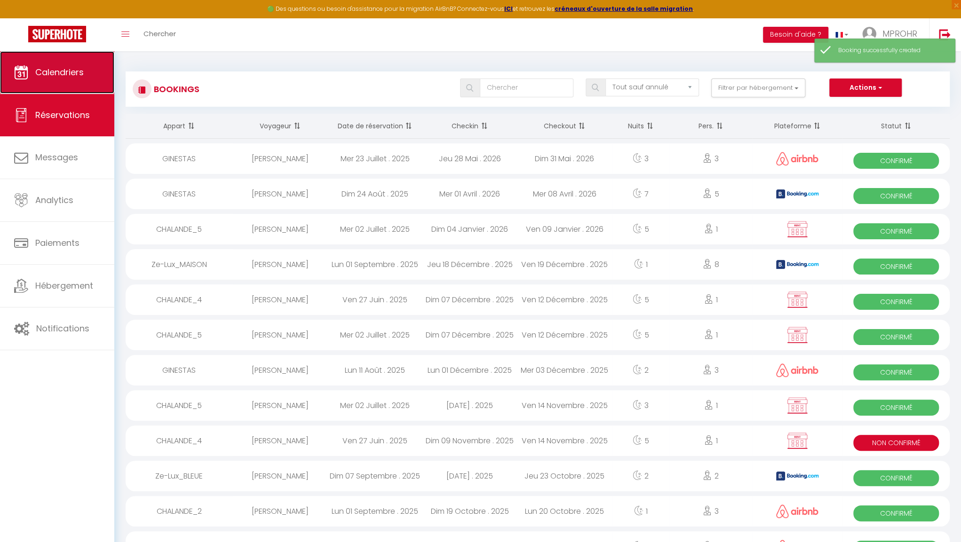
click at [67, 71] on span "Calendriers" at bounding box center [59, 72] width 48 height 12
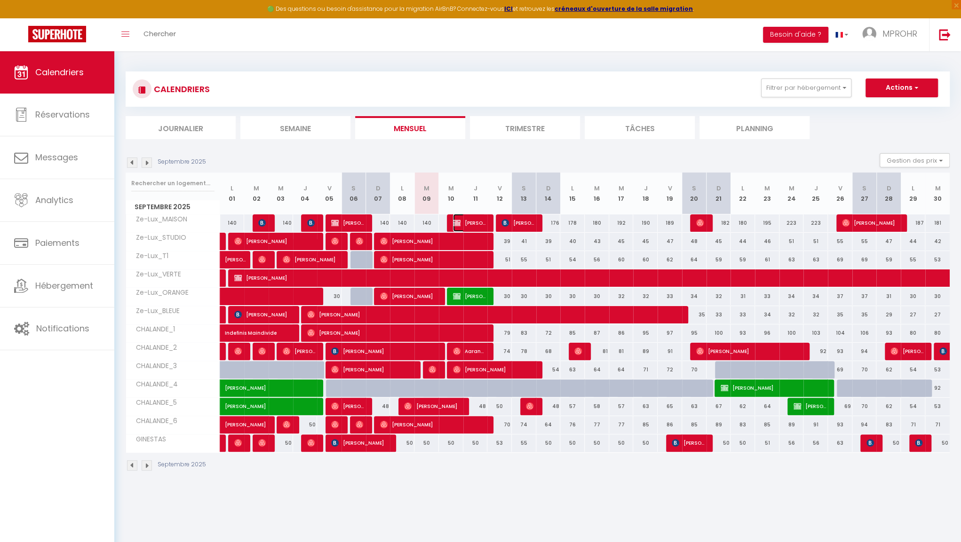
click at [456, 223] on img at bounding box center [457, 223] width 8 height 8
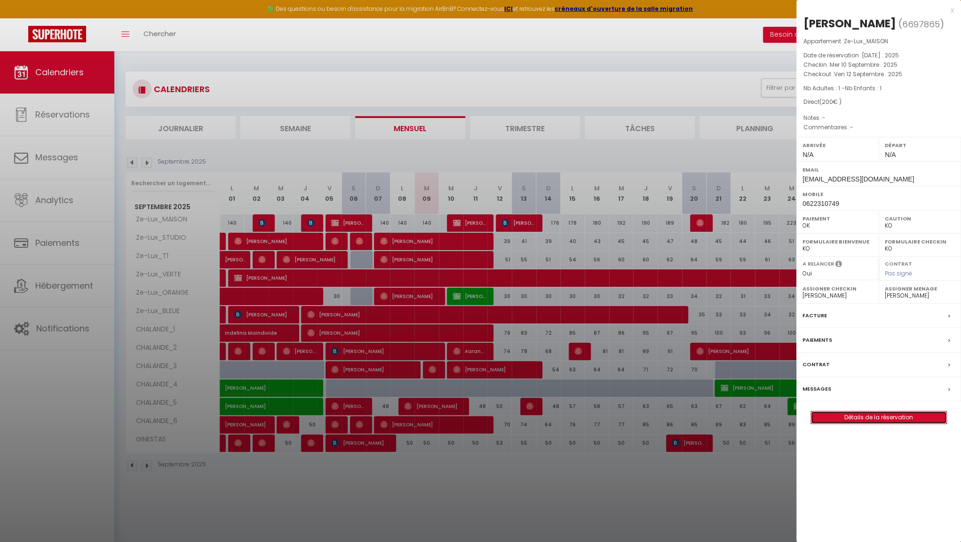
click at [889, 416] on link "Détails de la réservation" at bounding box center [878, 418] width 135 height 12
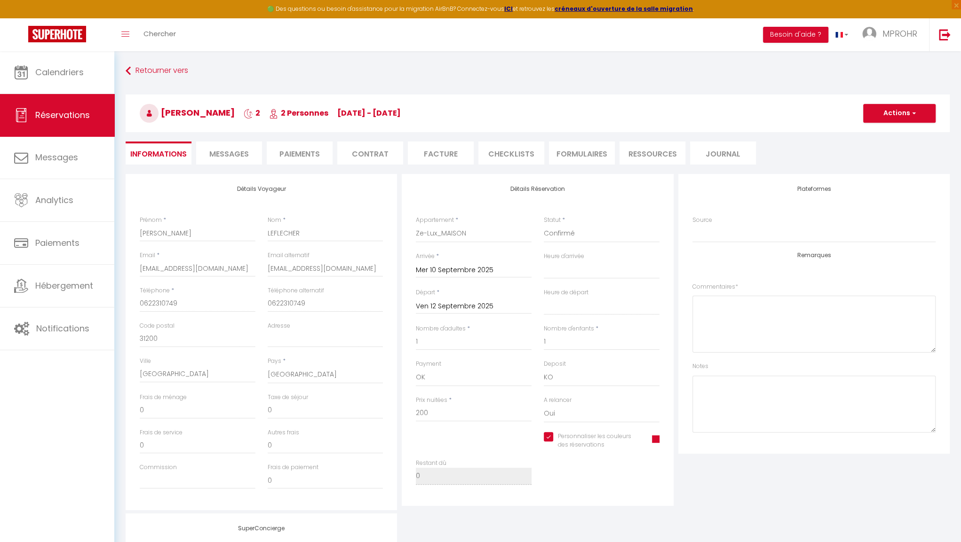
click at [656, 439] on span at bounding box center [656, 440] width 8 height 8
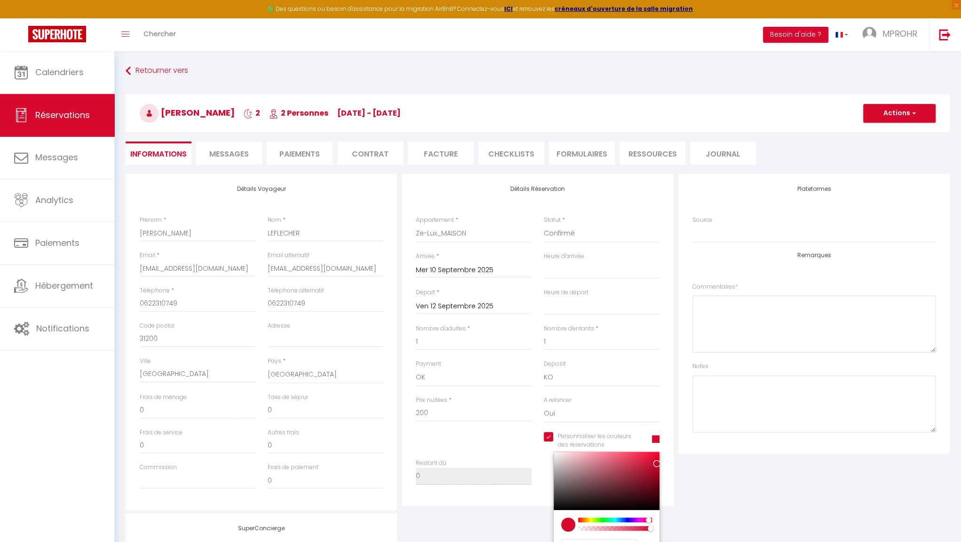
click at [604, 518] on div at bounding box center [615, 520] width 72 height 5
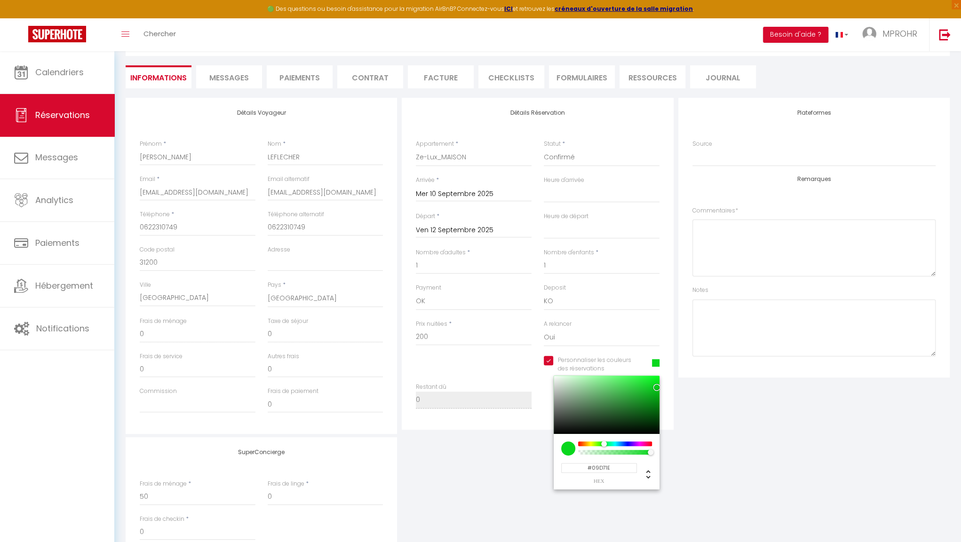
scroll to position [77, 0]
click at [620, 468] on input "#09D71E" at bounding box center [599, 467] width 76 height 10
click at [661, 410] on div "Restant dû 0" at bounding box center [538, 399] width 256 height 35
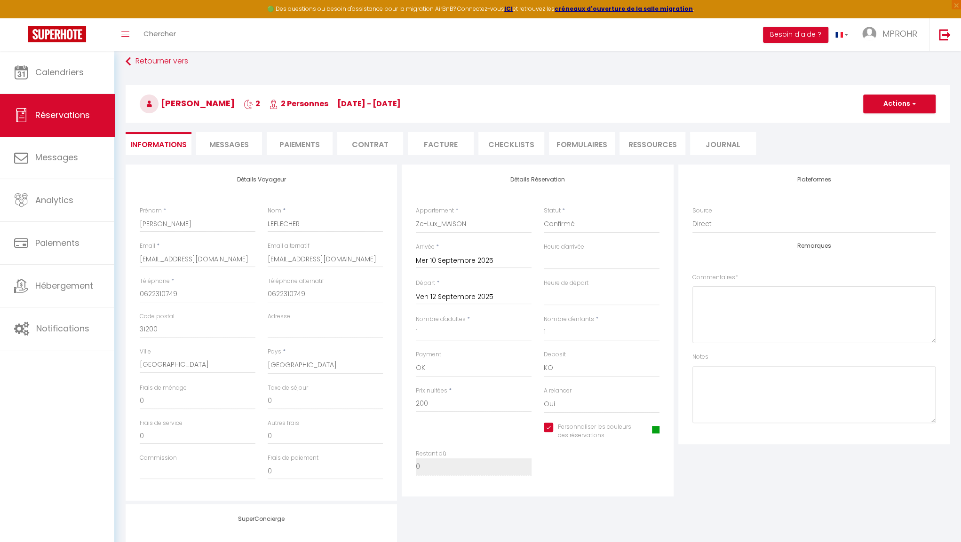
scroll to position [5, 0]
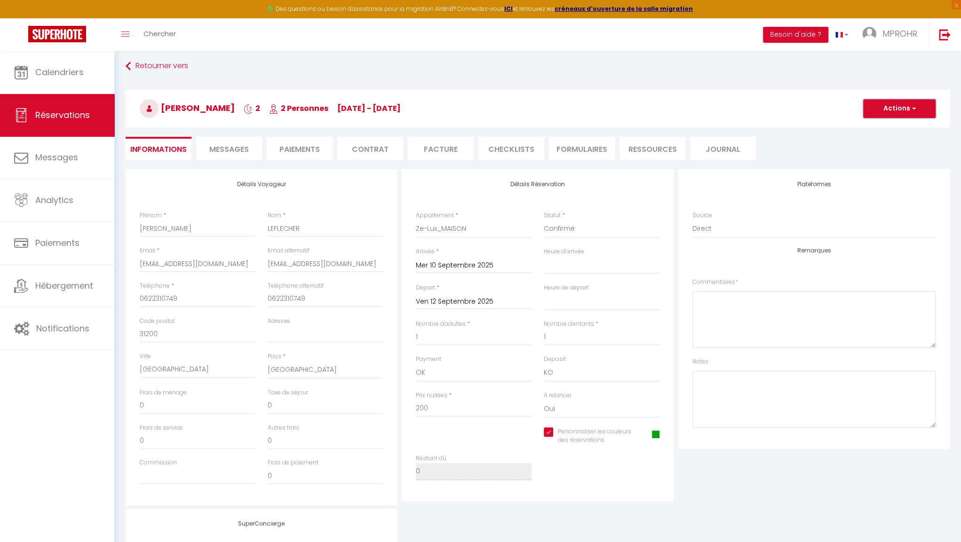
click at [906, 110] on button "Actions" at bounding box center [899, 108] width 72 height 19
click at [886, 130] on link "Enregistrer" at bounding box center [890, 129] width 74 height 12
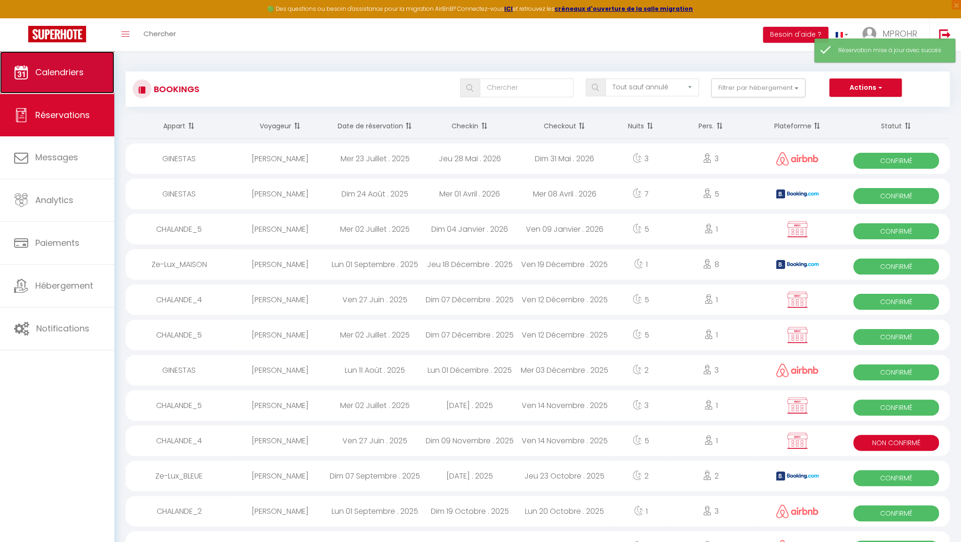
click at [77, 77] on span "Calendriers" at bounding box center [59, 72] width 48 height 12
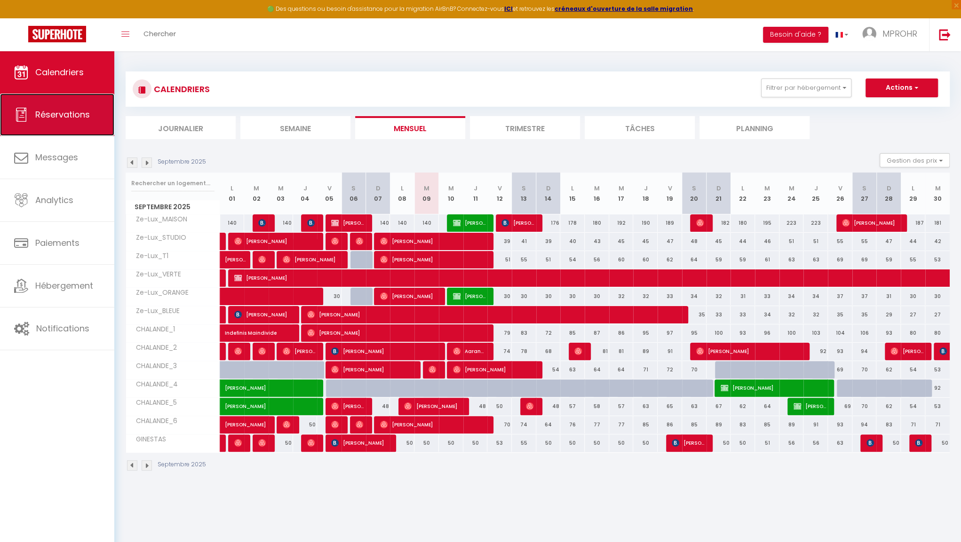
click at [63, 131] on link "Réservations" at bounding box center [57, 115] width 114 height 42
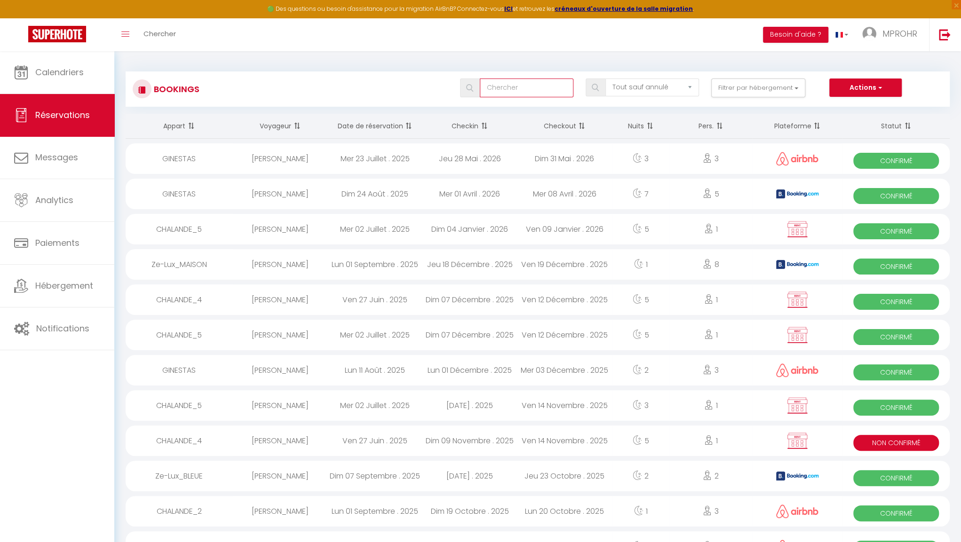
click at [549, 88] on input "text" at bounding box center [527, 88] width 94 height 19
click at [850, 92] on button "Actions" at bounding box center [865, 88] width 72 height 19
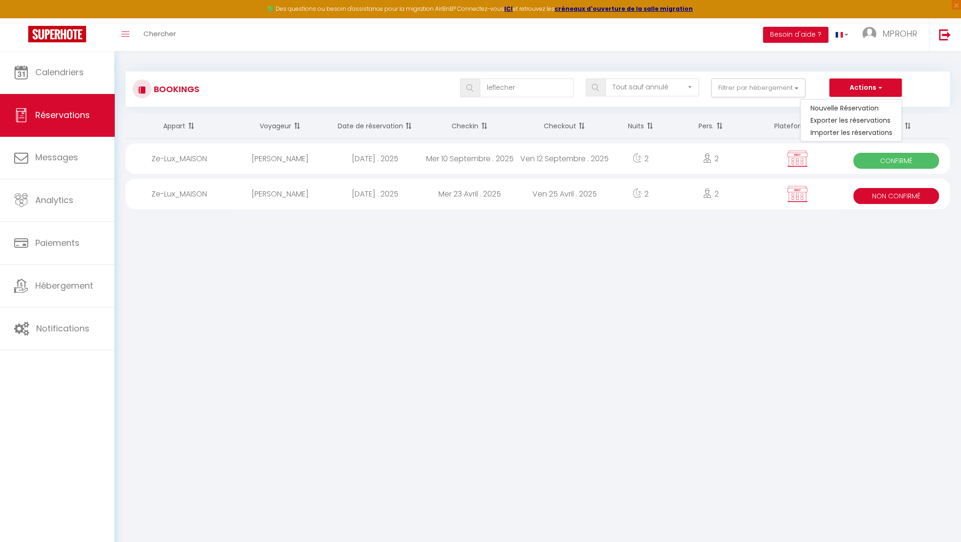
click at [285, 162] on div "[PERSON_NAME]" at bounding box center [280, 158] width 95 height 31
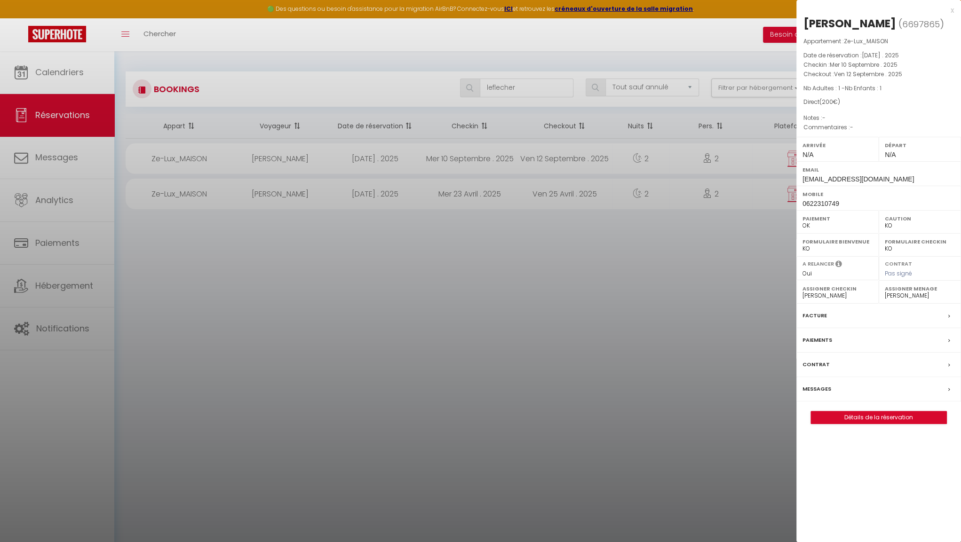
click at [290, 194] on div at bounding box center [480, 271] width 961 height 542
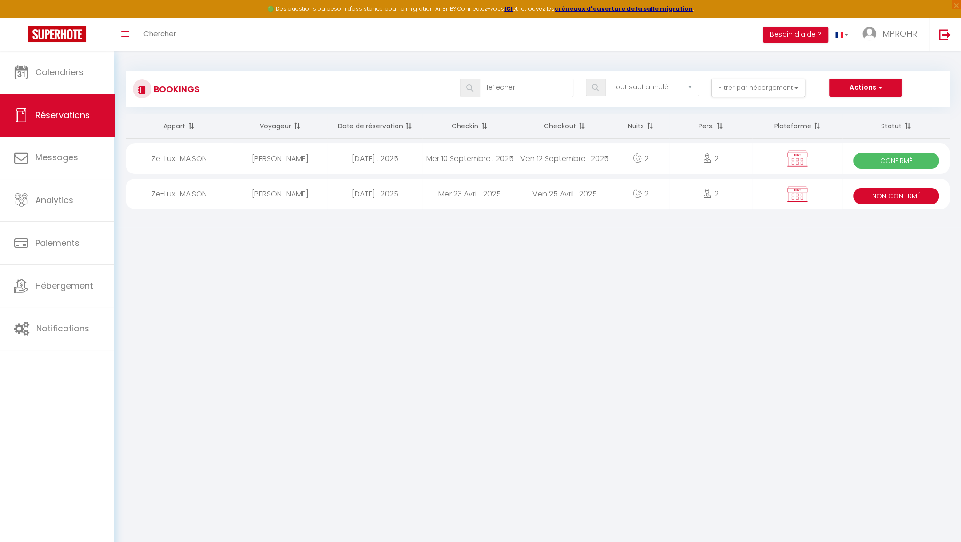
click at [290, 194] on div "[PERSON_NAME]" at bounding box center [280, 194] width 95 height 31
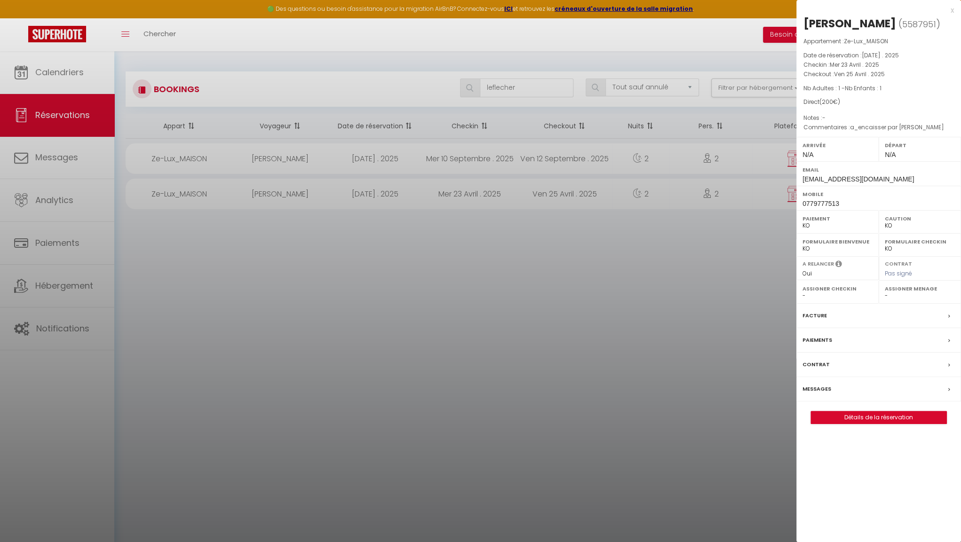
click at [290, 194] on div at bounding box center [480, 271] width 961 height 542
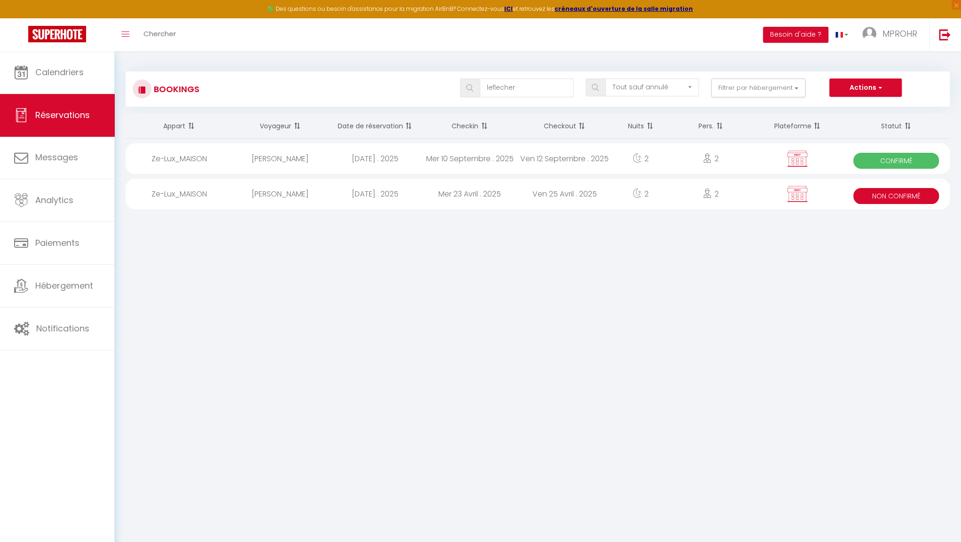
click at [273, 186] on div "[PERSON_NAME]" at bounding box center [280, 194] width 95 height 31
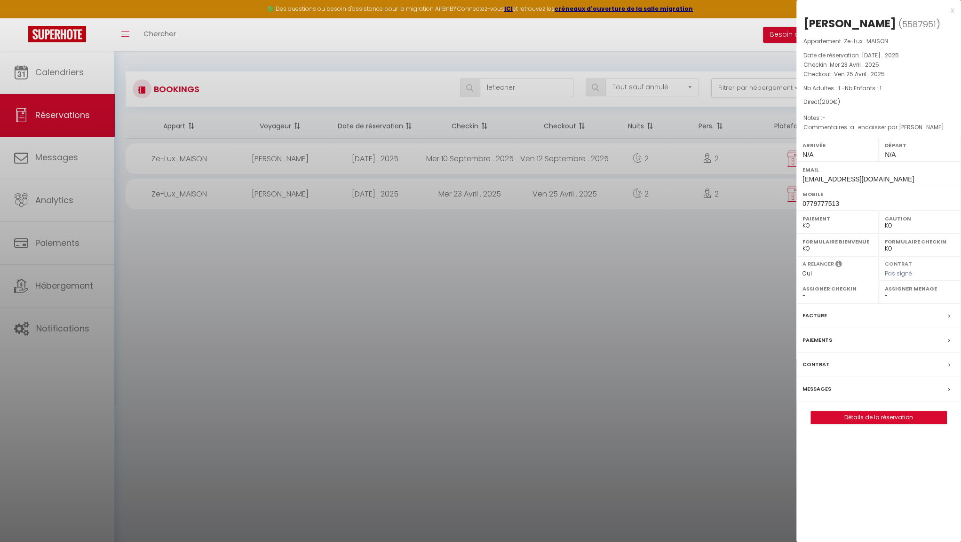
click at [273, 186] on div at bounding box center [480, 271] width 961 height 542
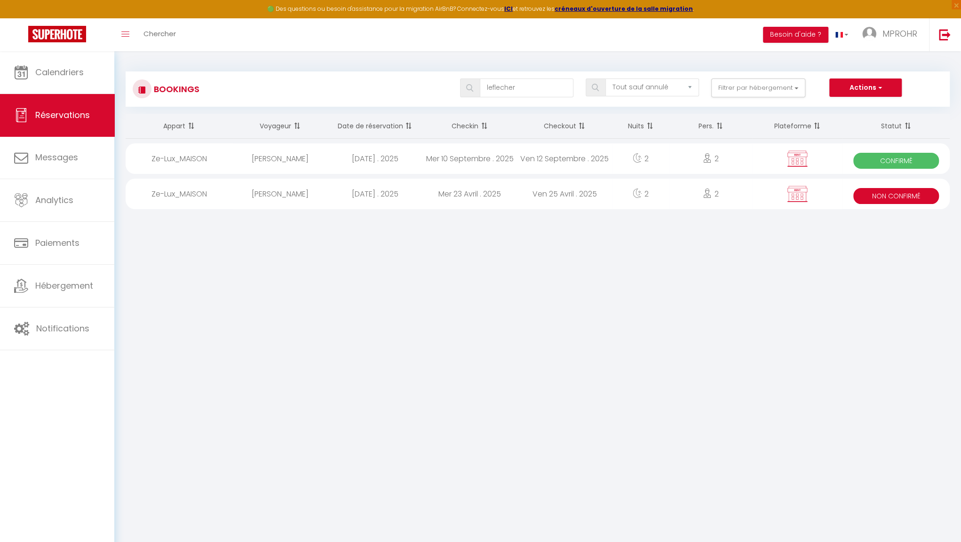
click at [255, 192] on div "[PERSON_NAME]" at bounding box center [280, 194] width 95 height 31
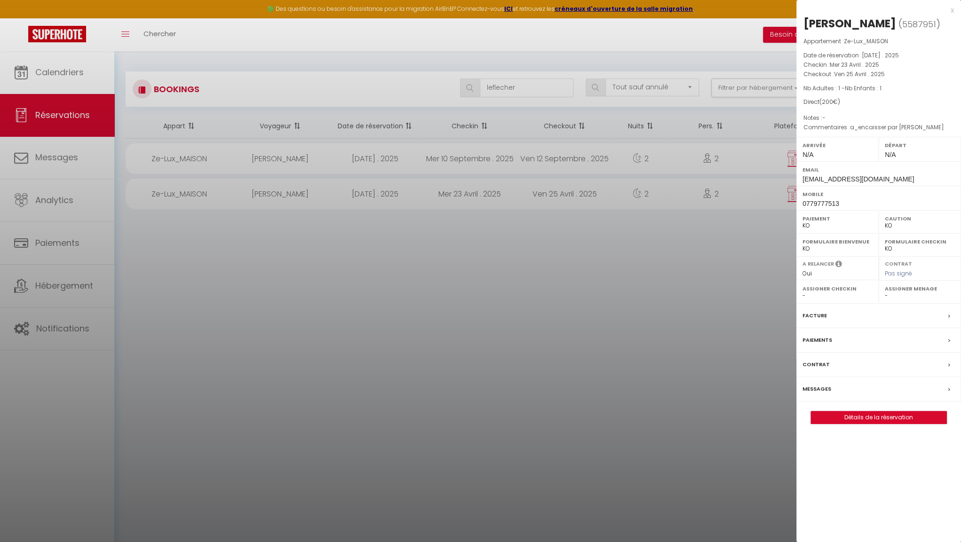
click at [255, 192] on div at bounding box center [480, 271] width 961 height 542
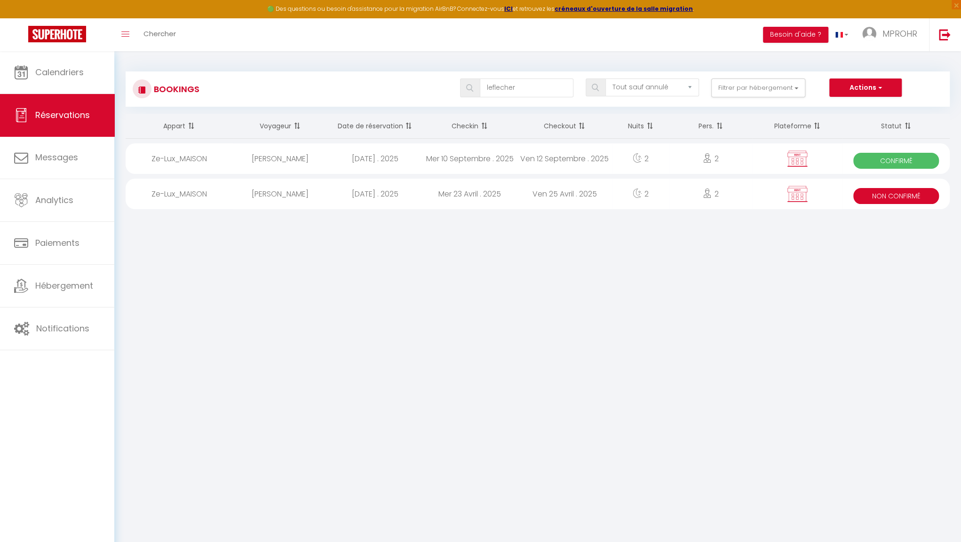
click at [375, 161] on div "[DATE] . 2025" at bounding box center [374, 158] width 95 height 31
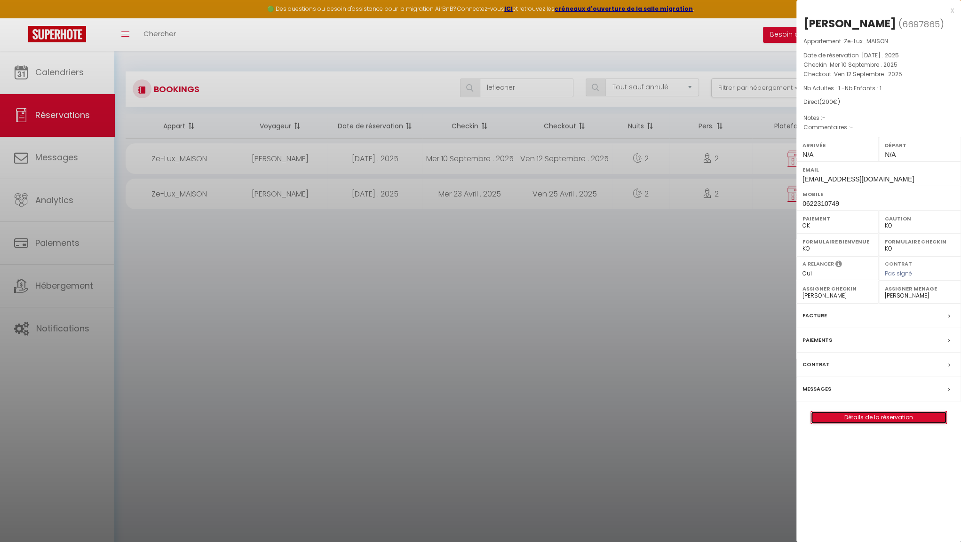
click at [892, 414] on link "Détails de la réservation" at bounding box center [878, 418] width 135 height 12
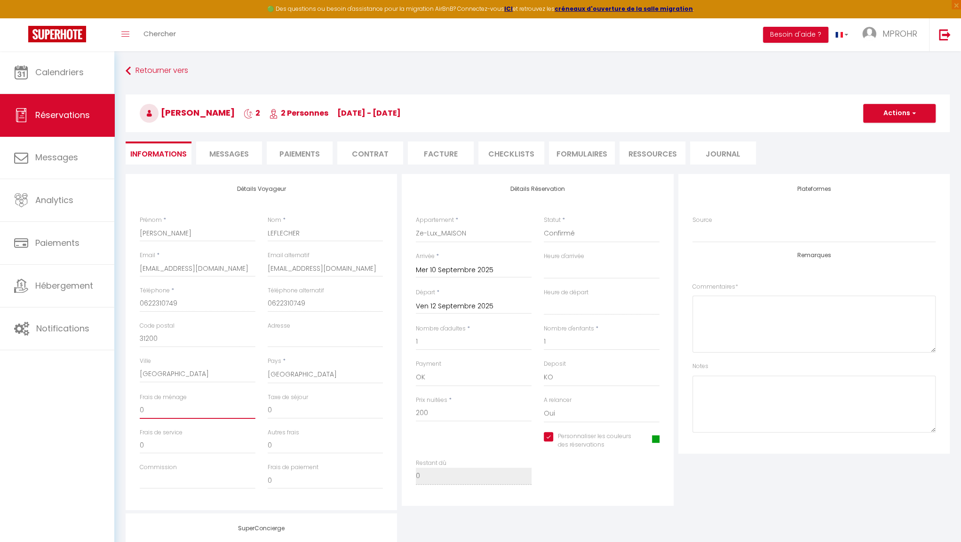
click at [153, 411] on input "0" at bounding box center [198, 410] width 116 height 17
click at [711, 320] on textarea at bounding box center [814, 324] width 243 height 57
click at [715, 399] on textarea at bounding box center [814, 404] width 243 height 57
click at [895, 115] on button "Actions" at bounding box center [899, 113] width 72 height 19
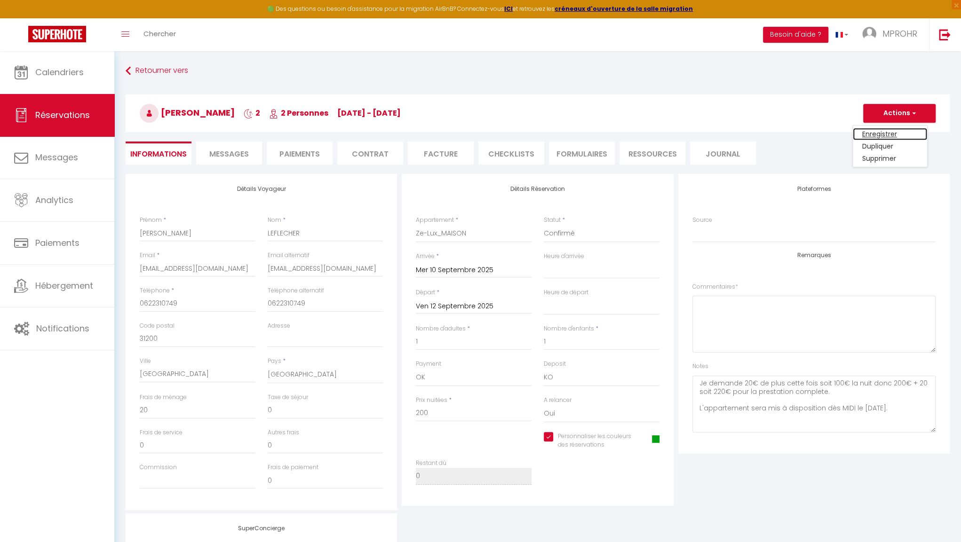
click at [884, 129] on link "Enregistrer" at bounding box center [890, 134] width 74 height 12
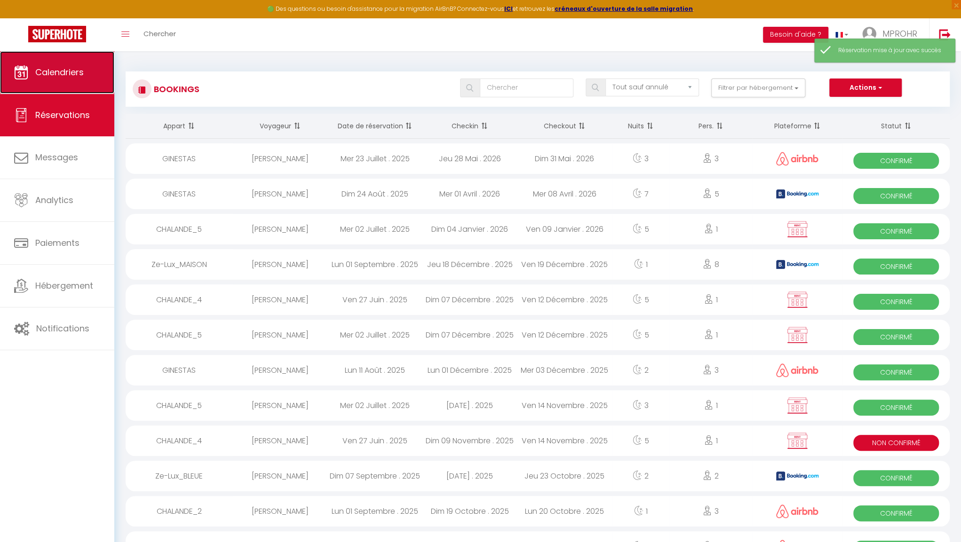
click at [84, 66] on link "Calendriers" at bounding box center [57, 72] width 114 height 42
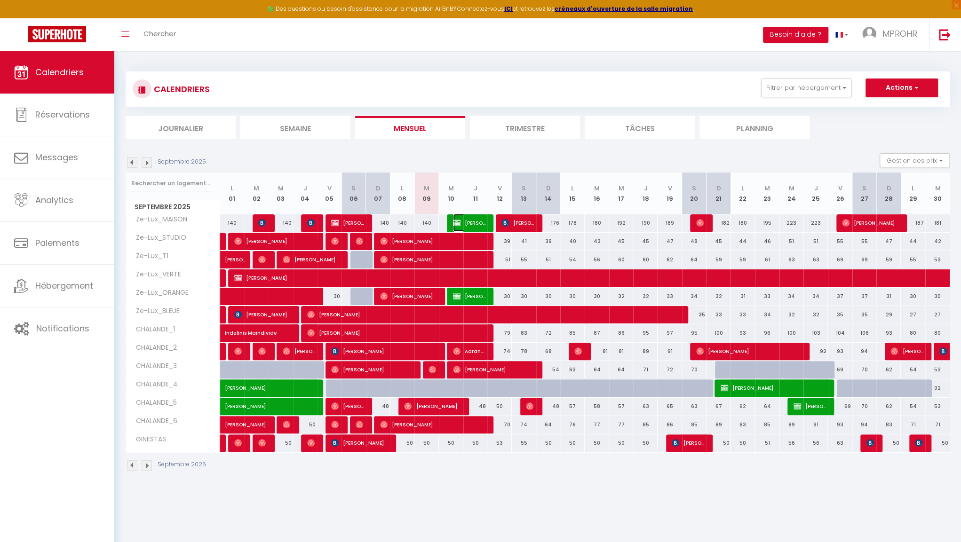
click at [460, 223] on img at bounding box center [457, 223] width 8 height 8
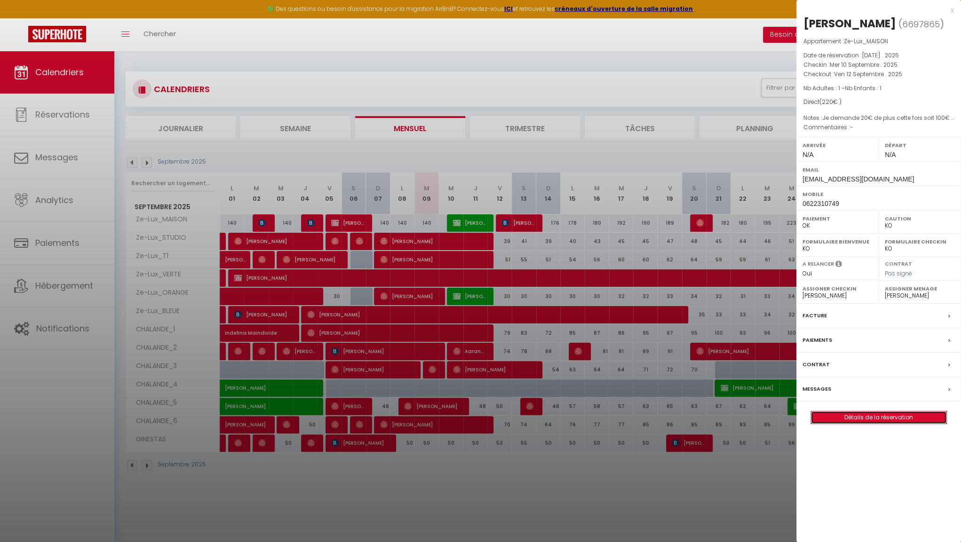
click at [889, 415] on link "Détails de la réservation" at bounding box center [878, 418] width 135 height 12
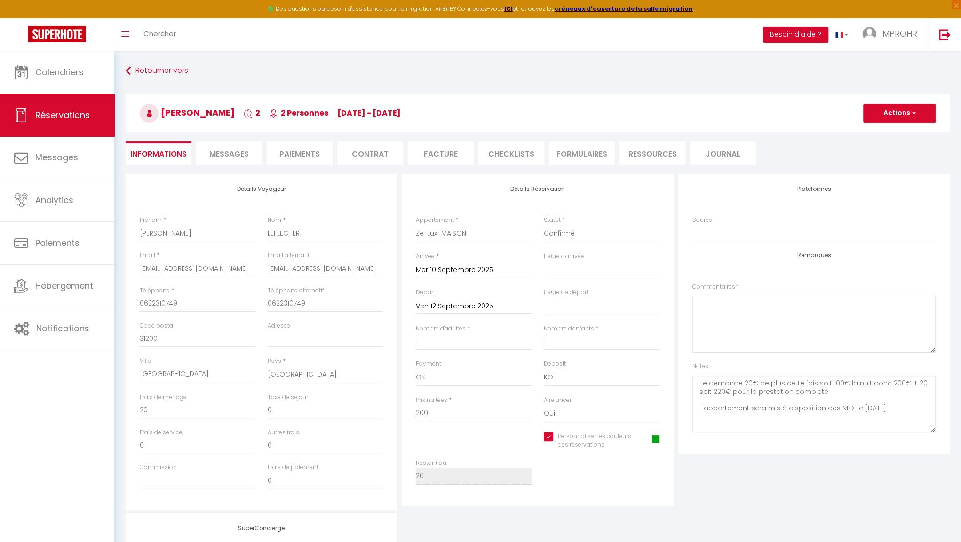
click at [230, 156] on span "Messages" at bounding box center [229, 154] width 40 height 11
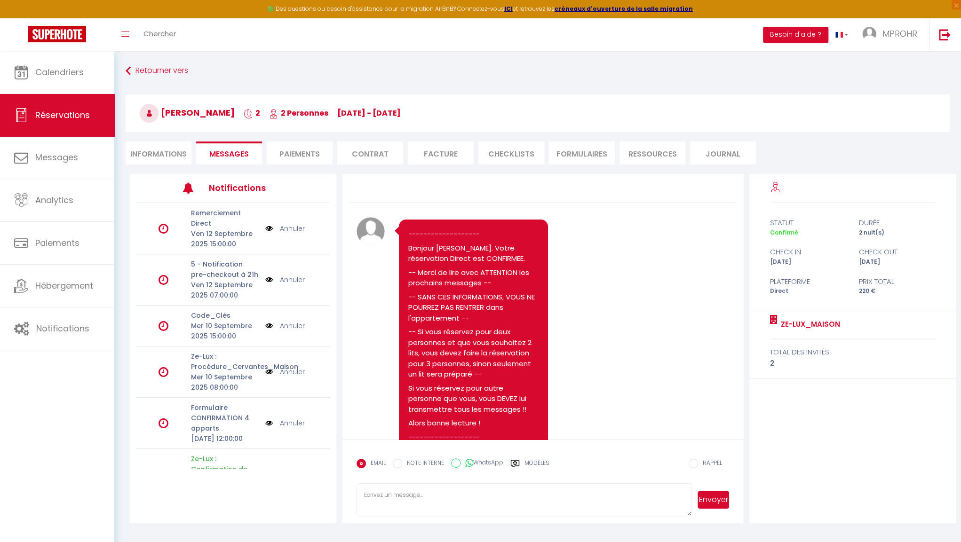
click at [581, 331] on div "Note Sms ------------------- [PERSON_NAME]. Votre réservation Direct est CONFIR…" at bounding box center [543, 500] width 373 height 567
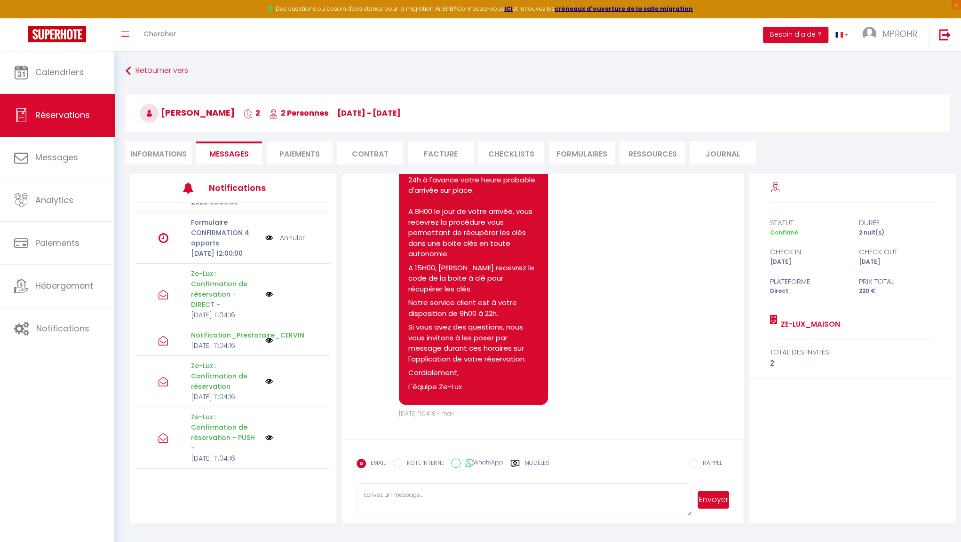
scroll to position [235, 0]
click at [45, 323] on span "Notifications" at bounding box center [62, 329] width 53 height 12
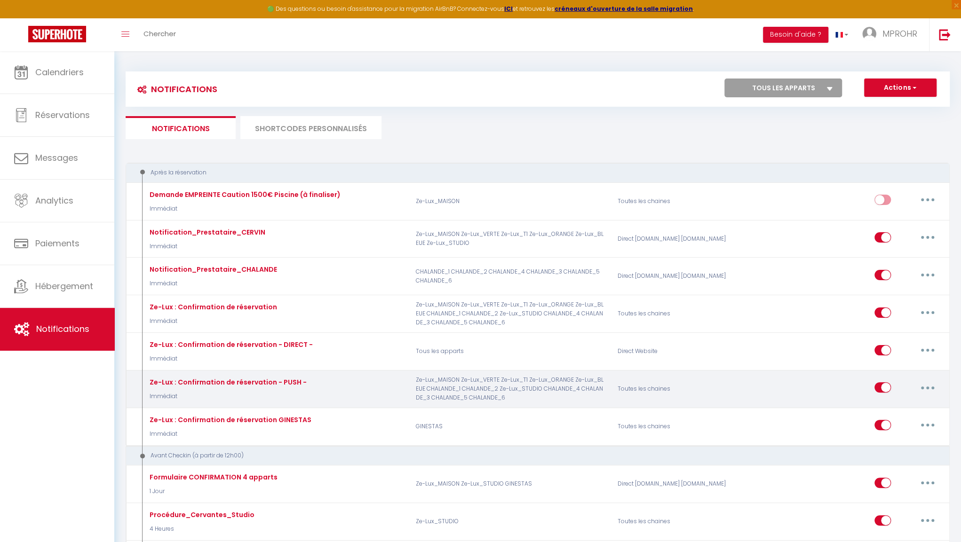
click at [934, 382] on button "button" at bounding box center [928, 387] width 26 height 15
click at [888, 402] on link "Editer" at bounding box center [903, 409] width 70 height 16
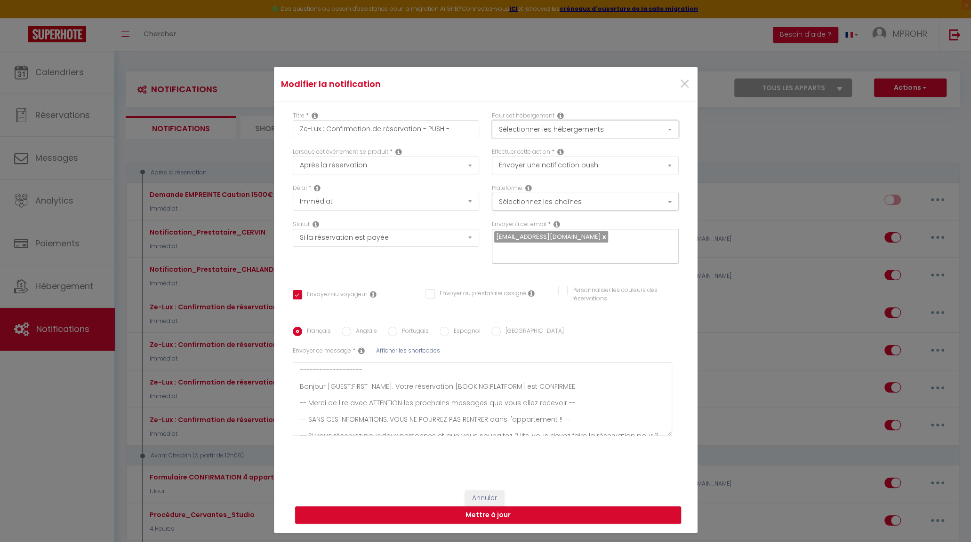
click at [666, 136] on button "Sélectionner les hébergements" at bounding box center [585, 129] width 187 height 18
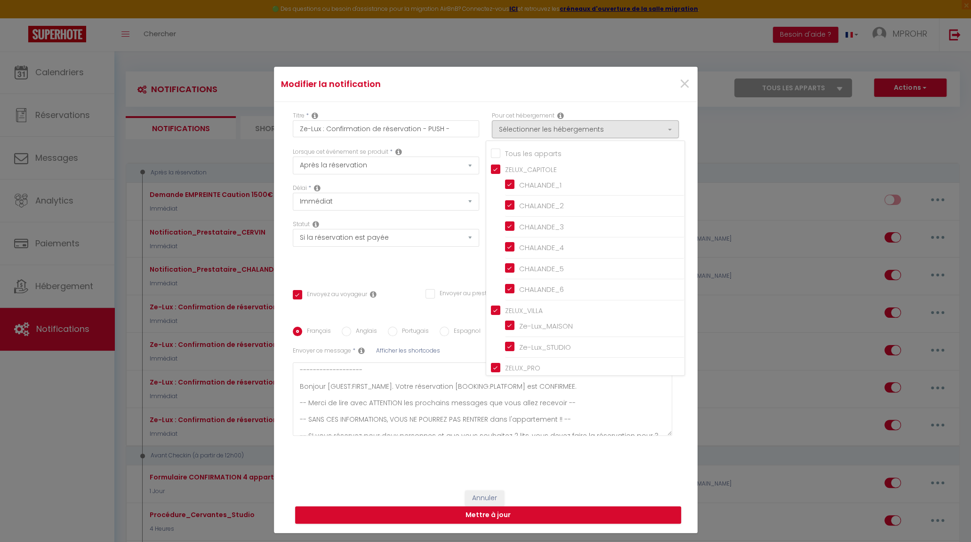
click at [606, 95] on div "×" at bounding box center [626, 84] width 141 height 21
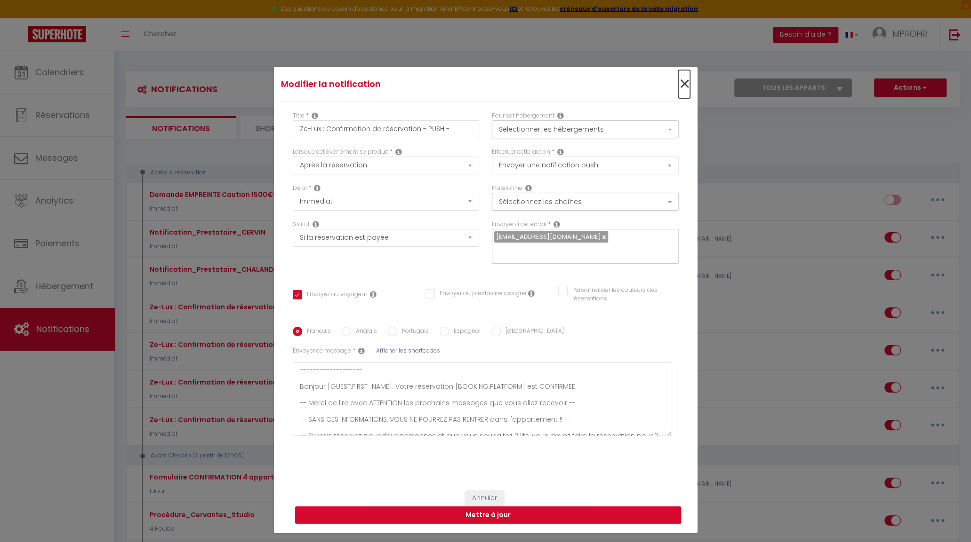
click at [678, 91] on span "×" at bounding box center [684, 84] width 12 height 28
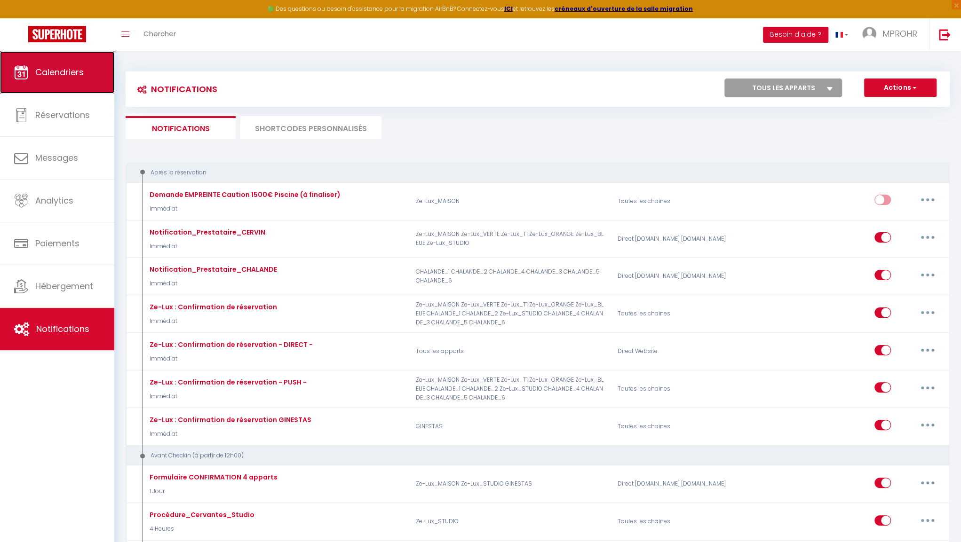
click at [85, 66] on link "Calendriers" at bounding box center [57, 72] width 114 height 42
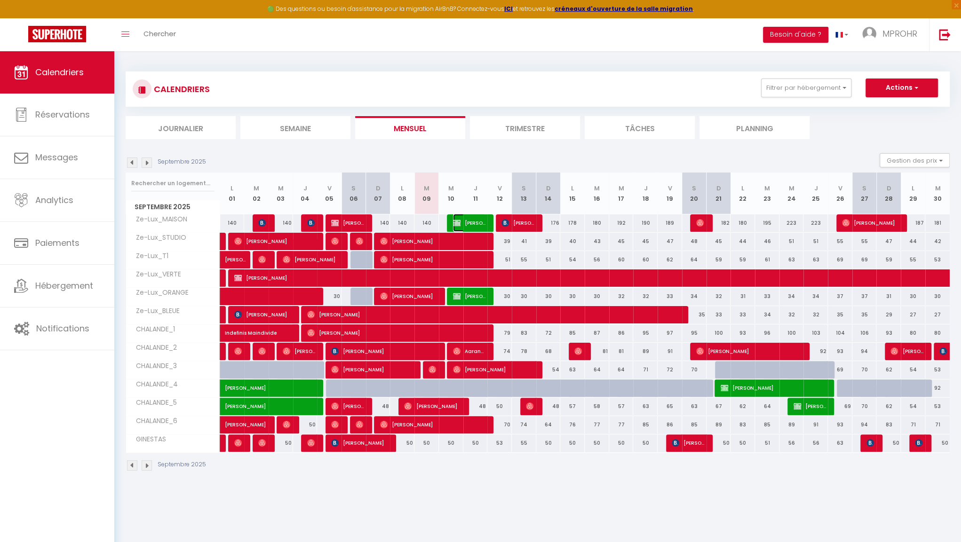
click at [470, 226] on span "[PERSON_NAME]" at bounding box center [469, 223] width 32 height 18
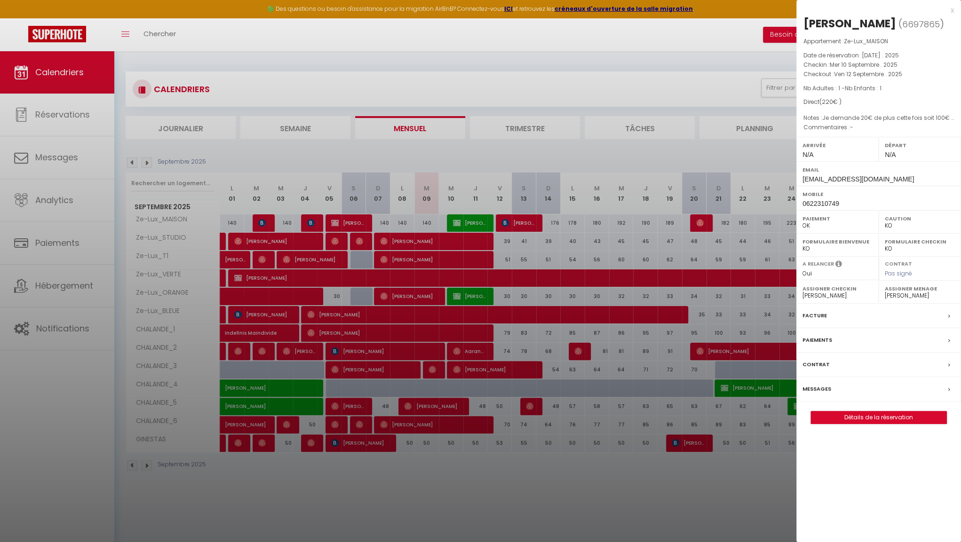
click at [453, 224] on div at bounding box center [480, 271] width 961 height 542
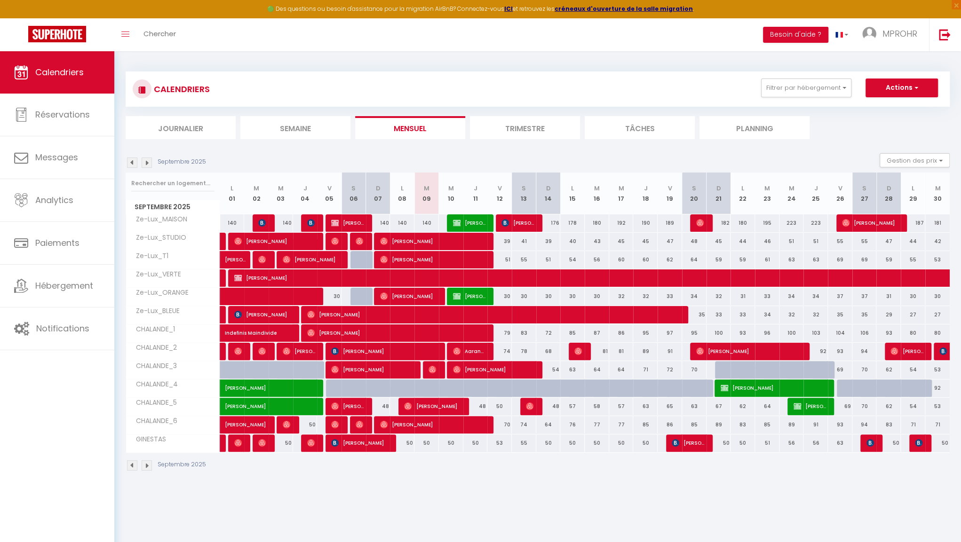
click at [453, 224] on div at bounding box center [459, 224] width 24 height 18
click at [467, 227] on span "[PERSON_NAME]" at bounding box center [469, 223] width 32 height 18
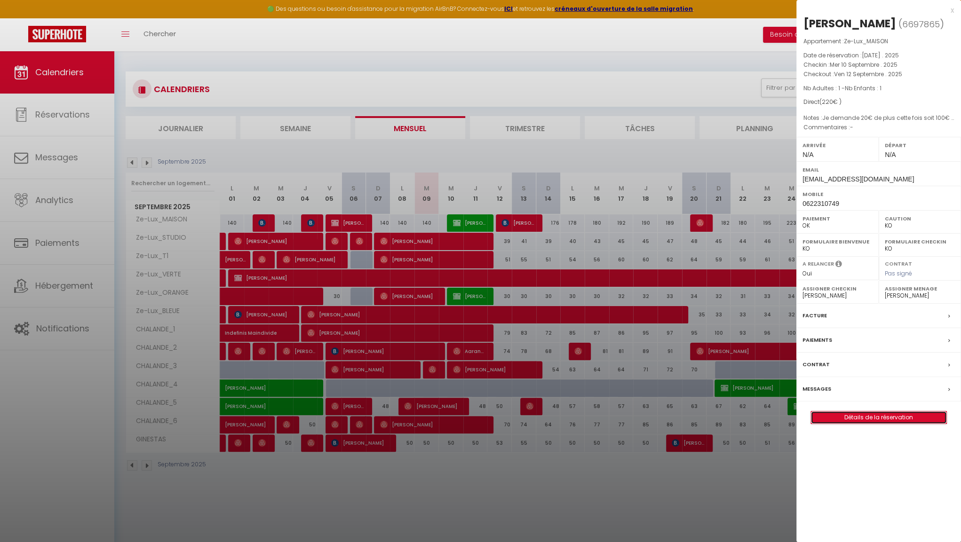
click at [869, 416] on link "Détails de la réservation" at bounding box center [878, 418] width 135 height 12
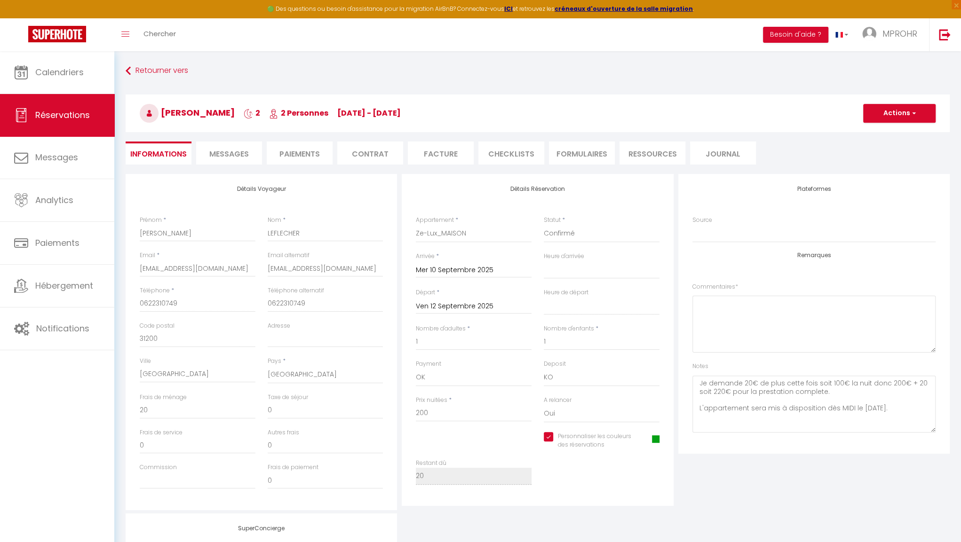
click at [232, 151] on span "Messages" at bounding box center [229, 154] width 40 height 11
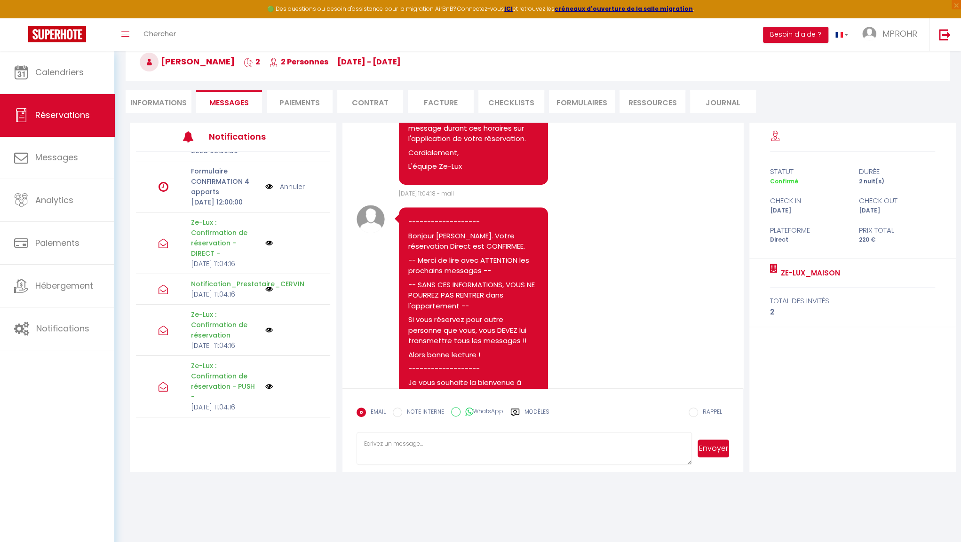
scroll to position [884, 0]
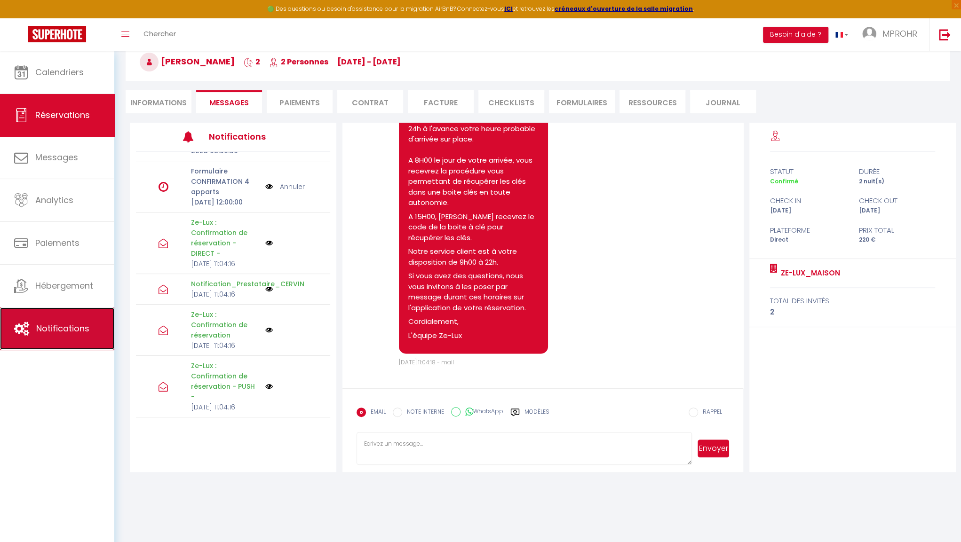
click at [66, 331] on span "Notifications" at bounding box center [62, 329] width 53 height 12
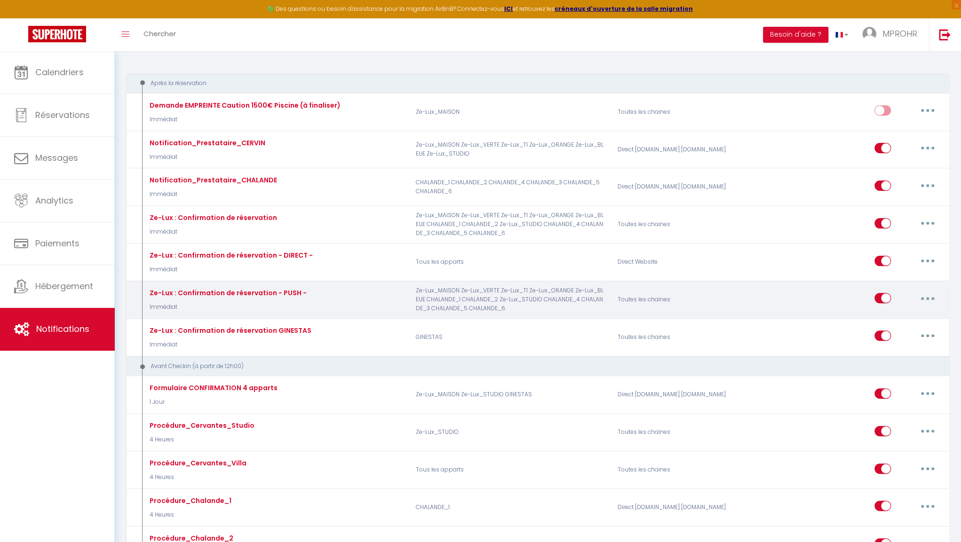
scroll to position [91, 0]
click at [935, 295] on button "button" at bounding box center [928, 296] width 26 height 15
click at [884, 294] on input "checkbox" at bounding box center [883, 299] width 16 height 14
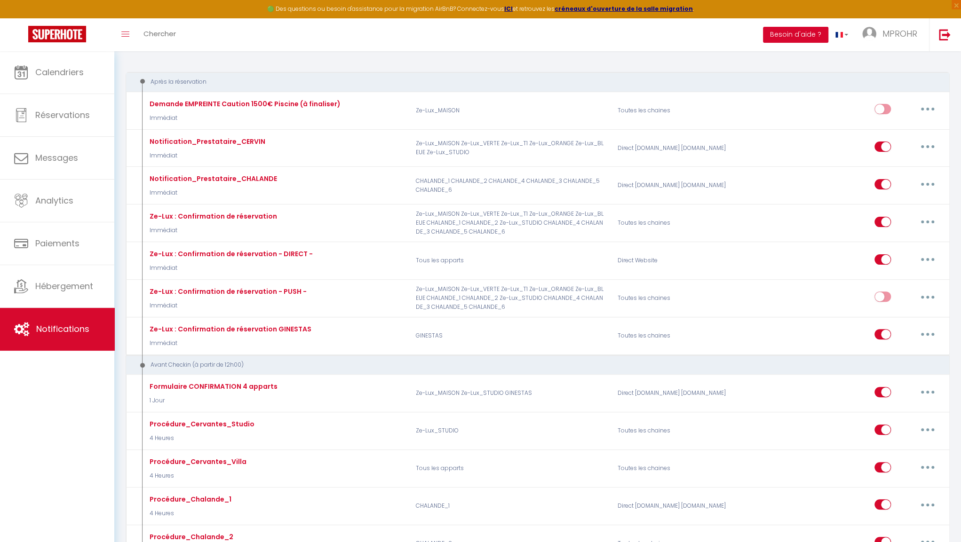
click at [804, 40] on button "Besoin d'aide ?" at bounding box center [795, 35] width 65 height 16
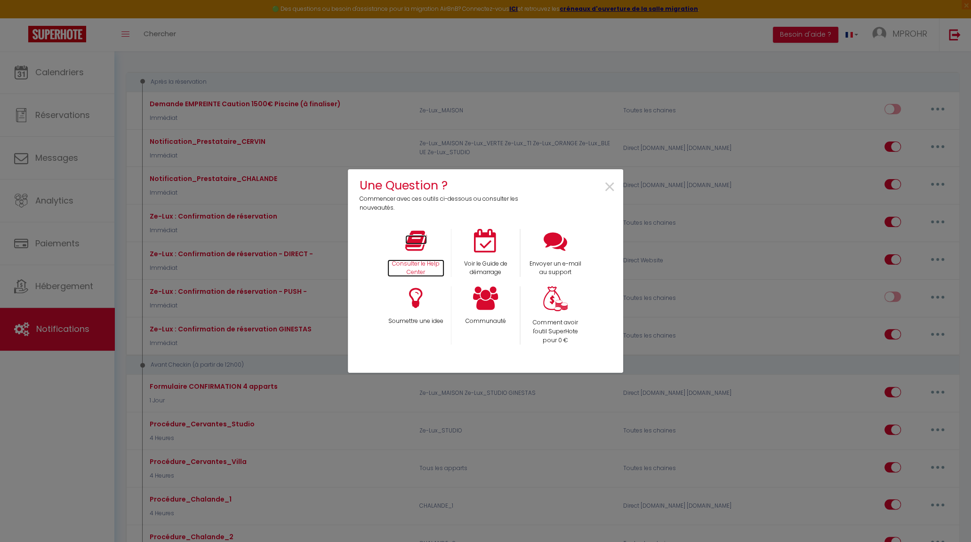
click at [415, 251] on icon at bounding box center [416, 241] width 22 height 24
click at [612, 181] on span "×" at bounding box center [609, 188] width 13 height 30
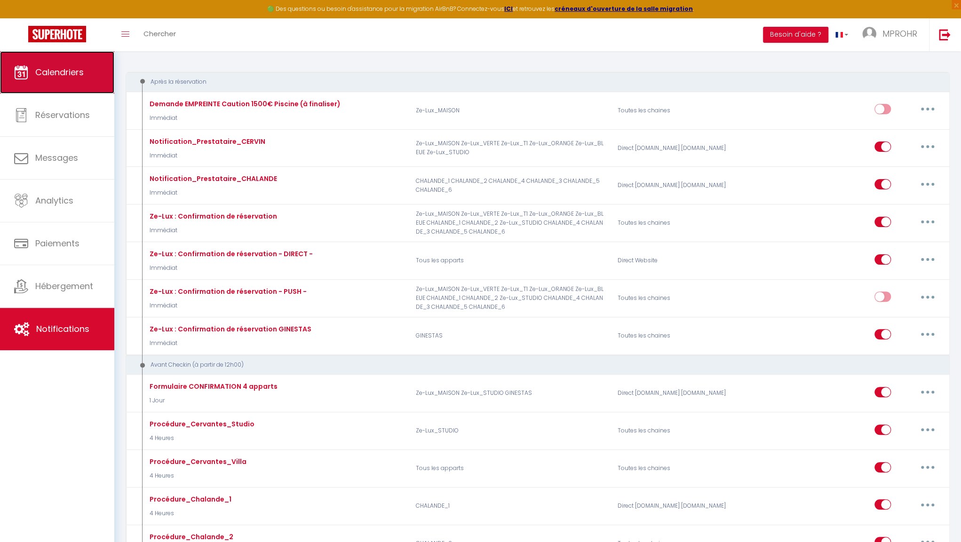
click at [72, 77] on span "Calendriers" at bounding box center [59, 72] width 48 height 12
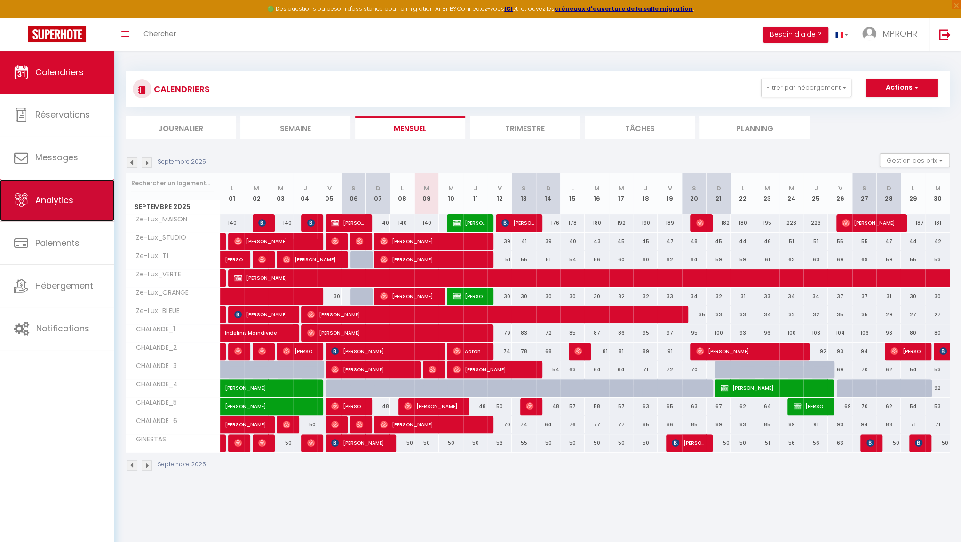
click at [67, 212] on link "Analytics" at bounding box center [57, 200] width 114 height 42
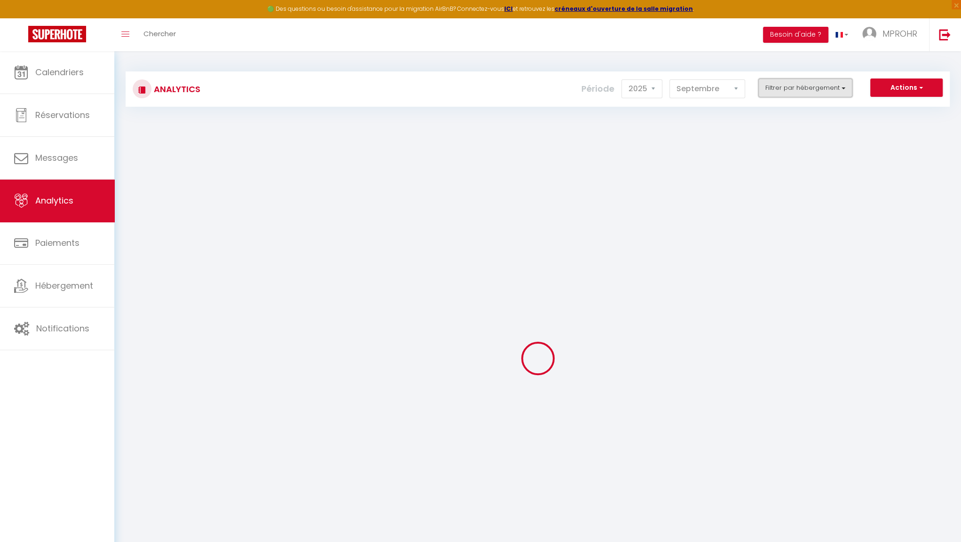
click at [831, 89] on button "Filtrer par hébergement" at bounding box center [805, 88] width 94 height 19
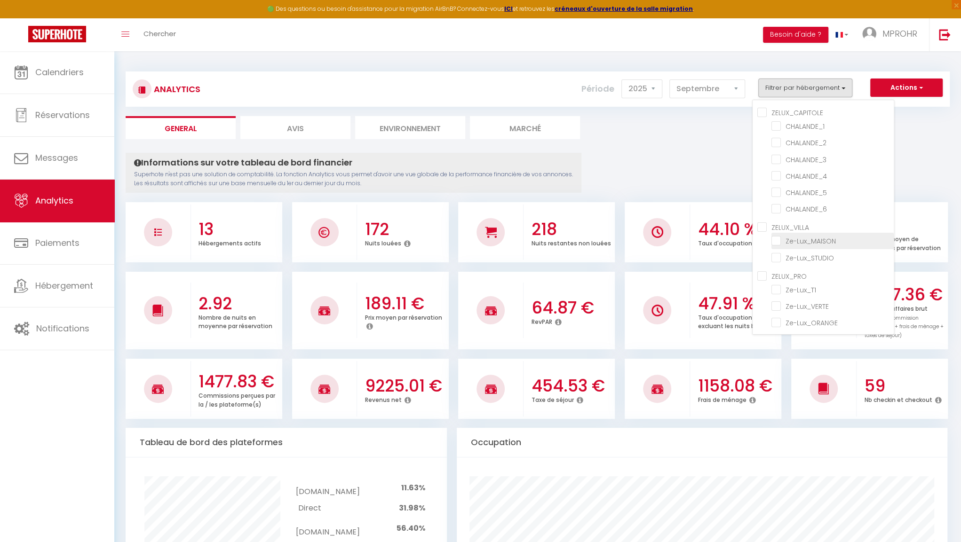
click at [806, 247] on label "Ze-Lux_MAISON" at bounding box center [808, 241] width 55 height 10
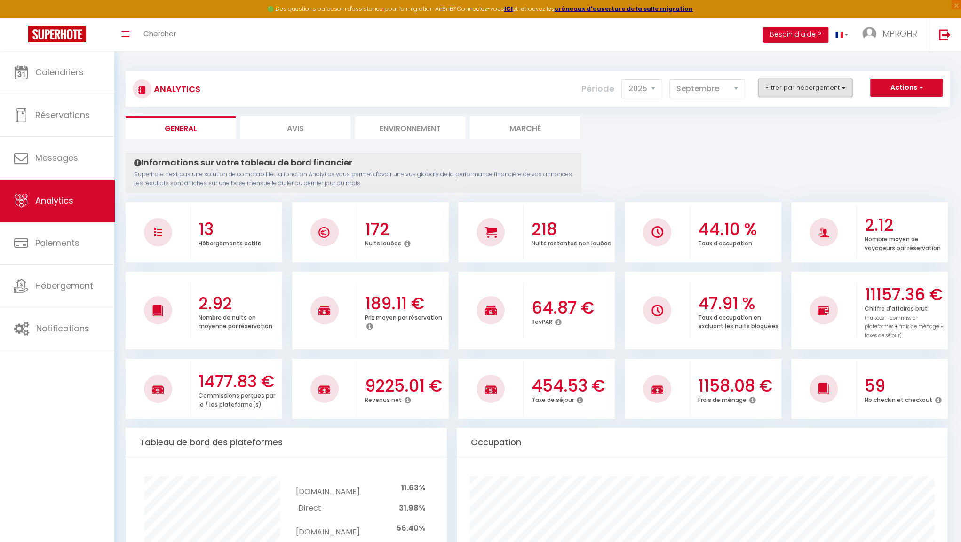
click at [787, 86] on button "Filtrer par hébergement" at bounding box center [805, 88] width 94 height 19
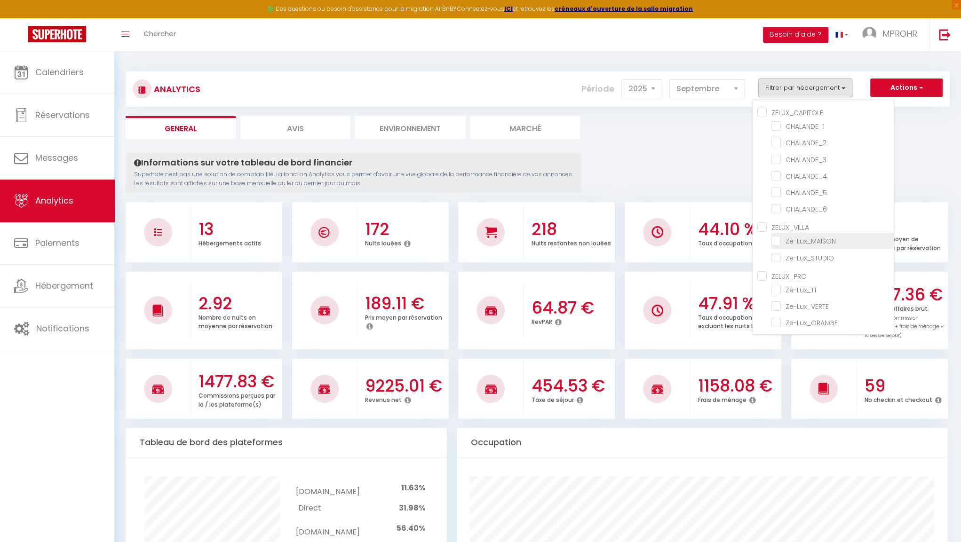
click at [778, 240] on input "checkbox" at bounding box center [833, 240] width 122 height 9
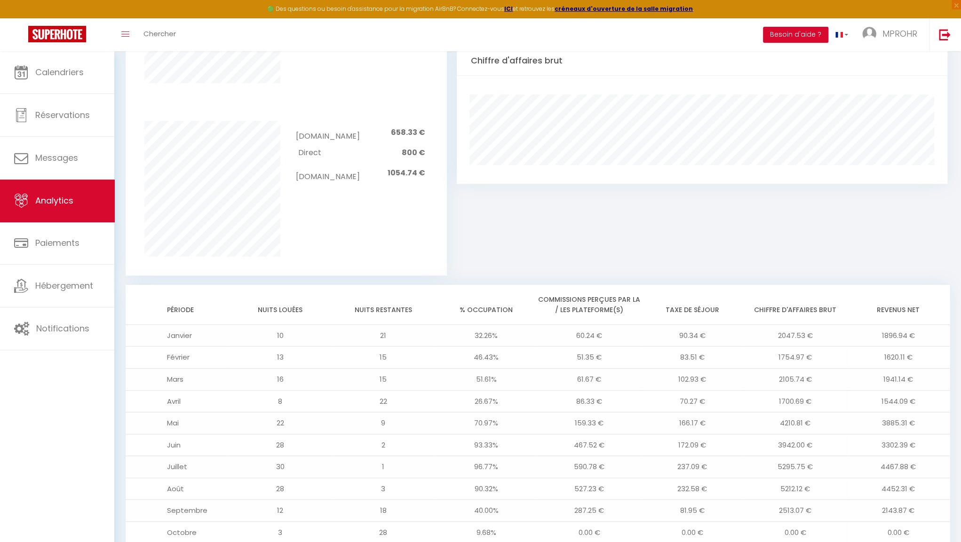
scroll to position [626, 0]
